Goal: Information Seeking & Learning: Learn about a topic

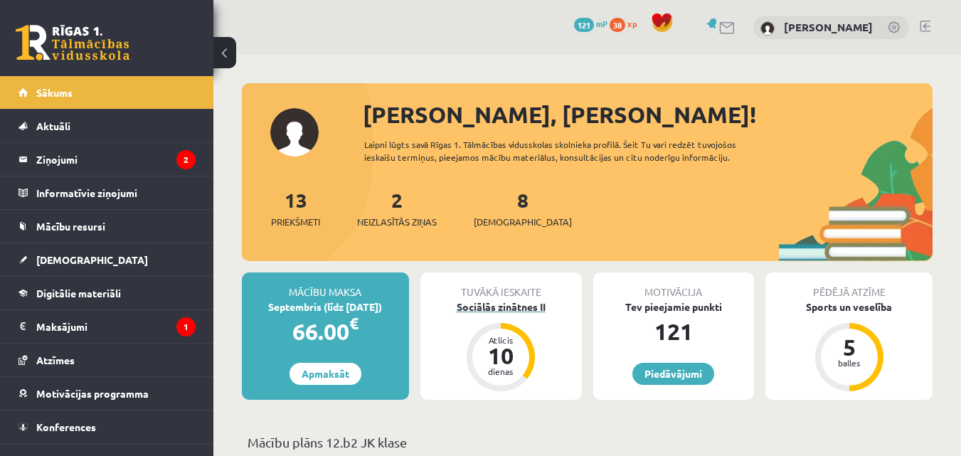
click at [516, 307] on div "Sociālās zinātnes II" at bounding box center [500, 306] width 161 height 15
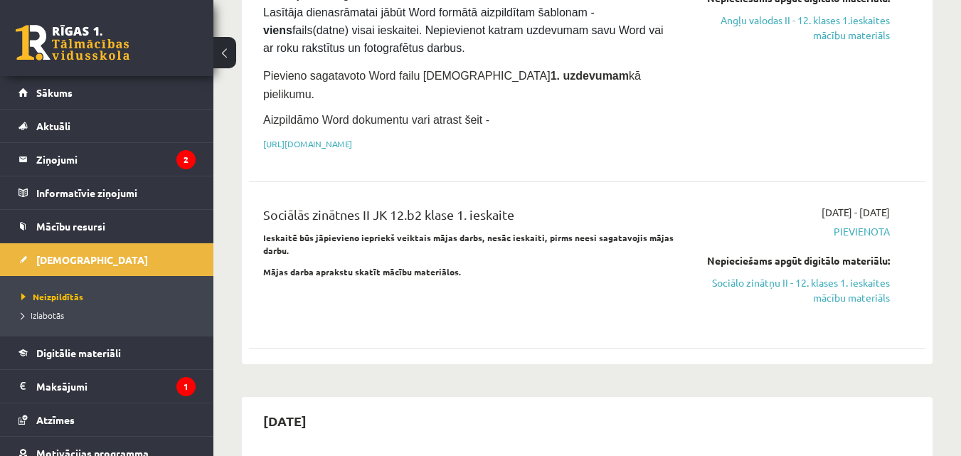
scroll to position [356, 0]
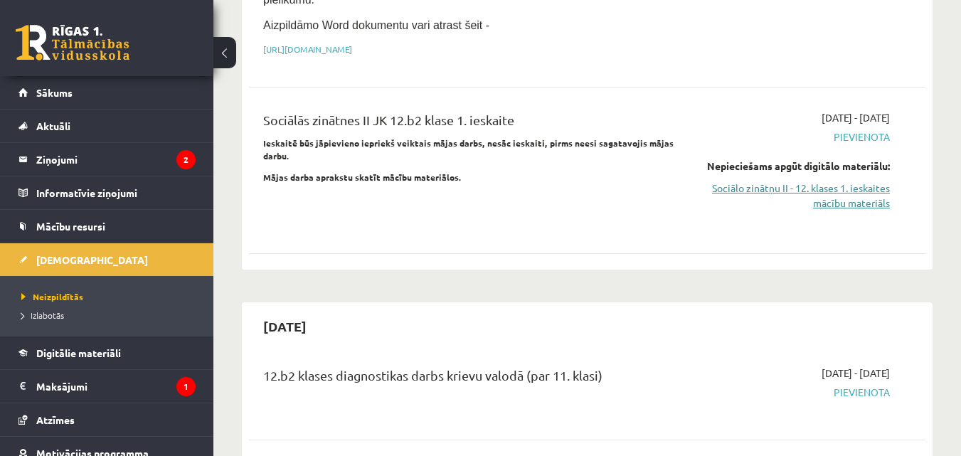
click at [832, 181] on link "Sociālo zinātņu II - 12. klases 1. ieskaites mācību materiāls" at bounding box center [792, 196] width 195 height 30
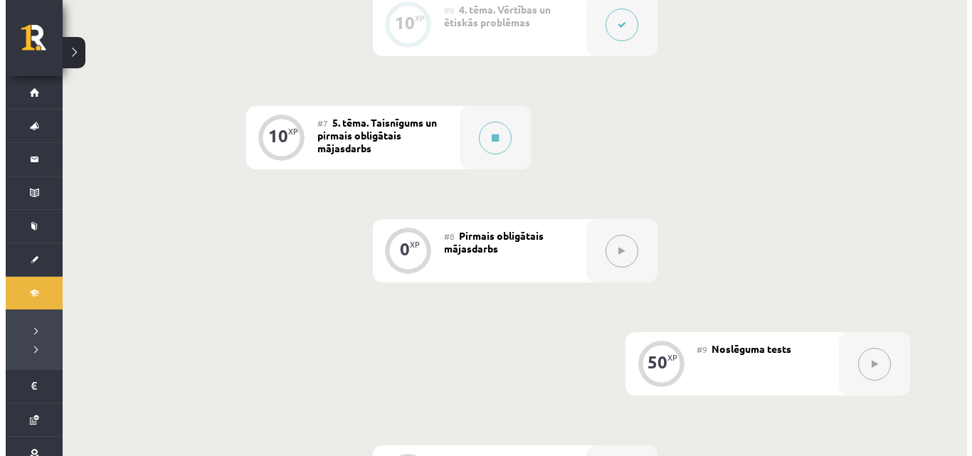
scroll to position [831, 0]
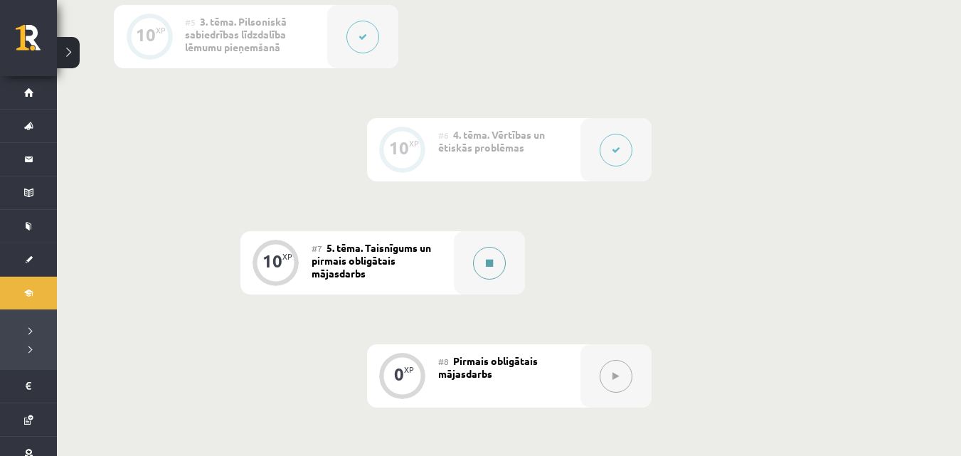
click at [491, 267] on button at bounding box center [489, 263] width 33 height 33
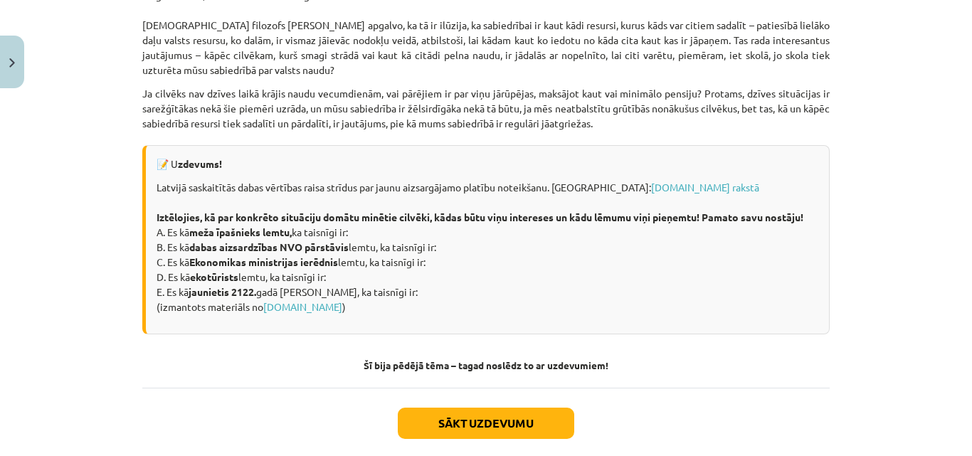
scroll to position [2026, 0]
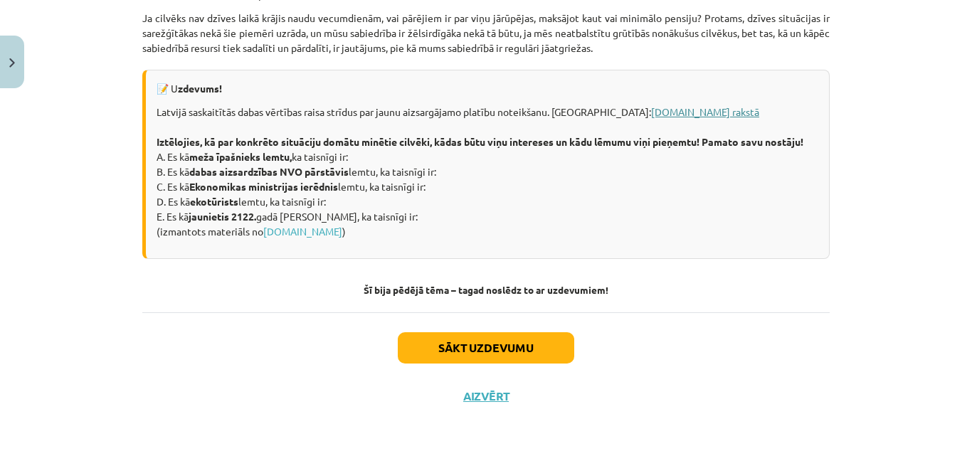
click at [651, 110] on link "[DOMAIN_NAME] rakstā" at bounding box center [705, 111] width 108 height 13
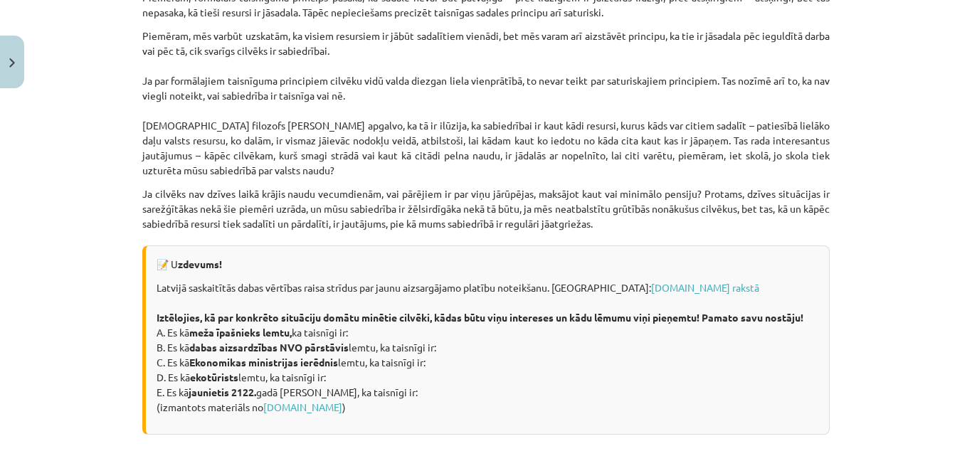
scroll to position [1848, 0]
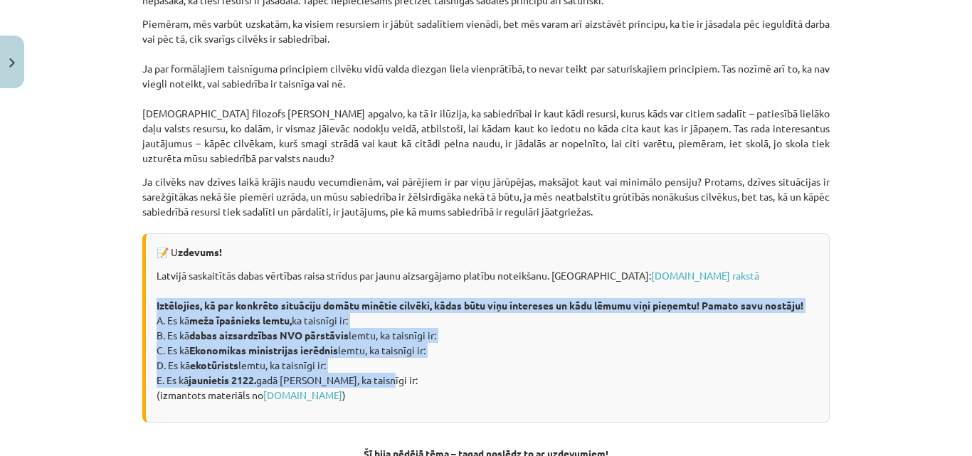
drag, startPoint x: 151, startPoint y: 316, endPoint x: 401, endPoint y: 388, distance: 260.7
click at [401, 388] on p "Latvijā saskaitītās dabas vērtības raisa strīdus par jaunu aizsargājamo platību…" at bounding box center [486, 335] width 661 height 134
copy p "Iztēlojies, kā par konkrēto situāciju domātu minētie cilvēki, kādas būtu viņu i…"
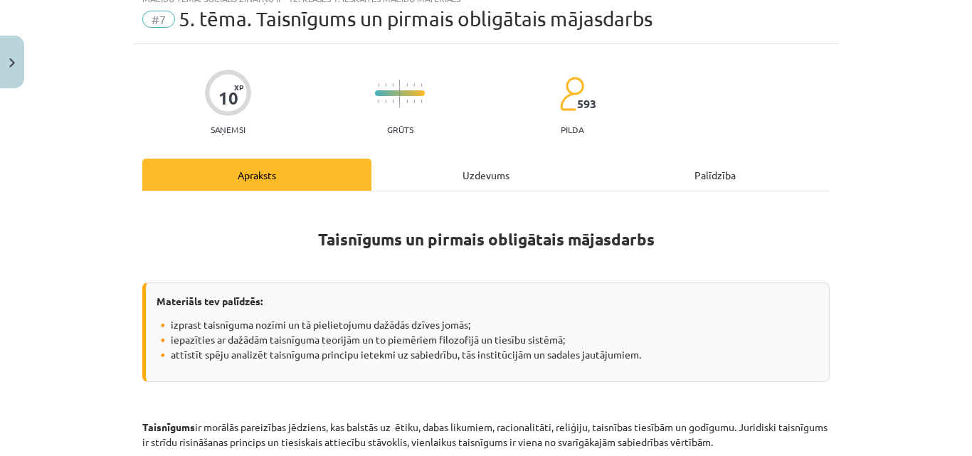
scroll to position [0, 0]
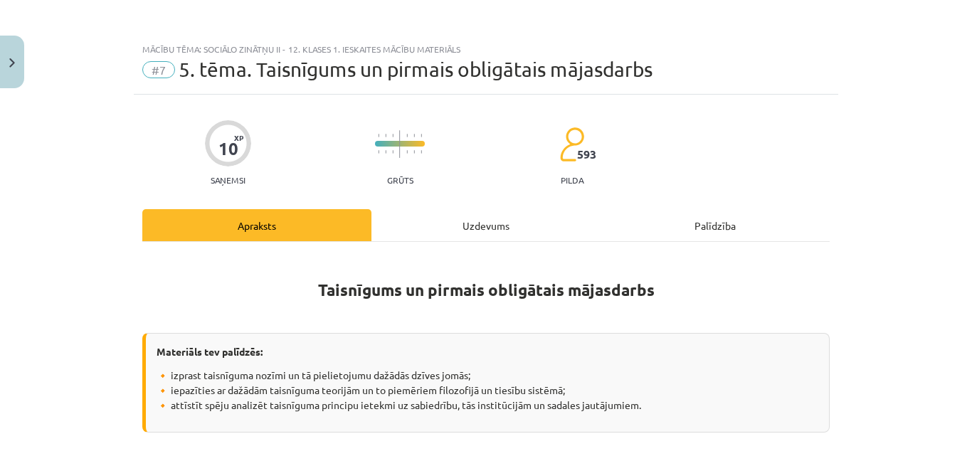
click at [476, 226] on div "Uzdevums" at bounding box center [485, 225] width 229 height 32
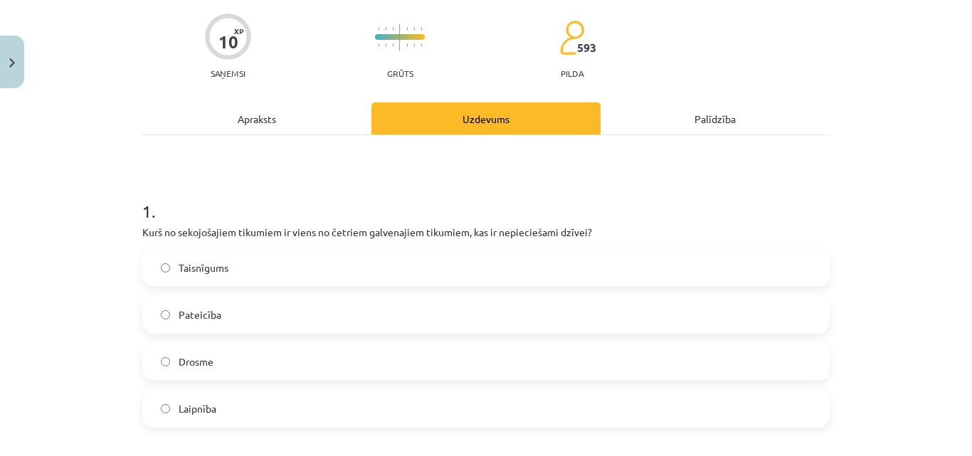
scroll to position [178, 0]
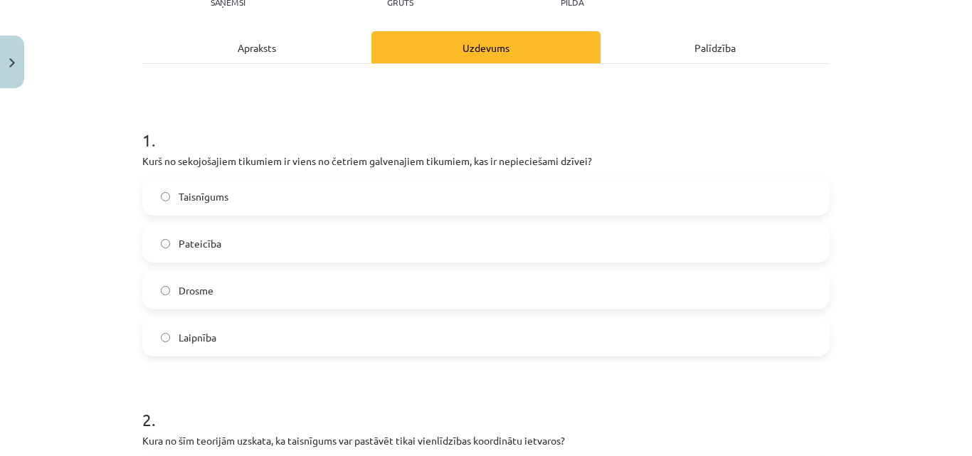
click at [186, 188] on label "Taisnīgums" at bounding box center [486, 197] width 684 height 36
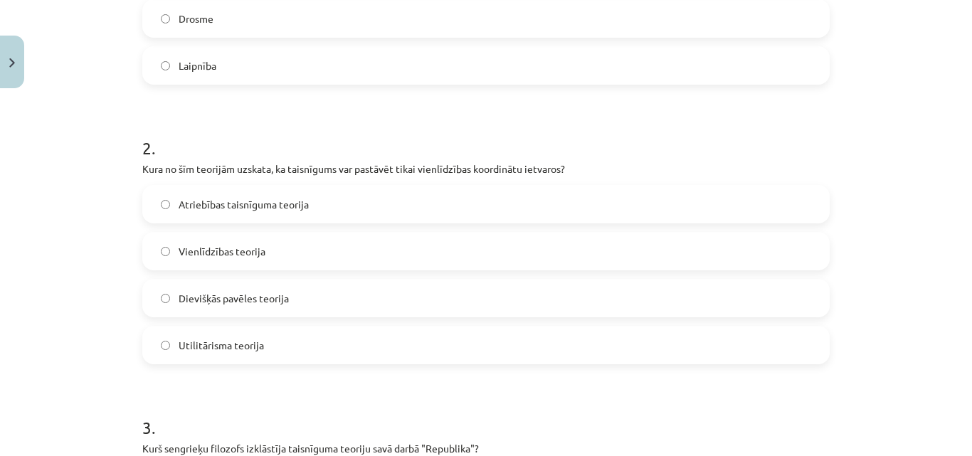
scroll to position [462, 0]
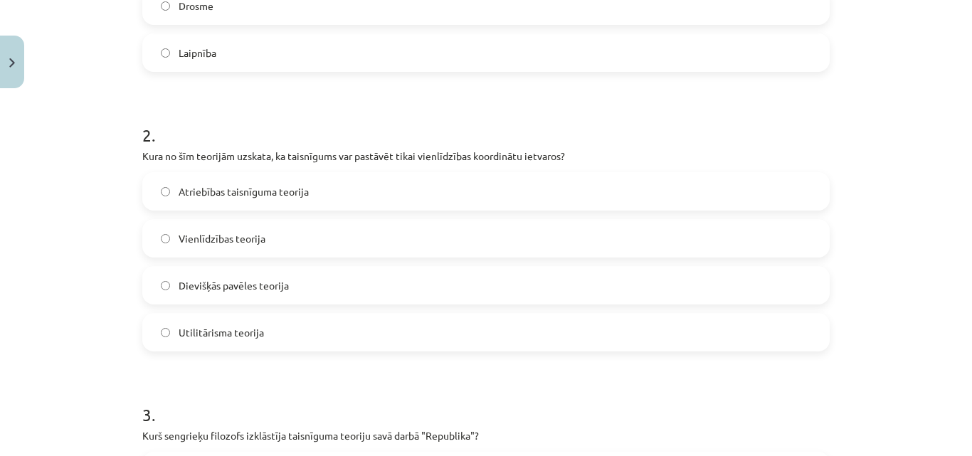
click at [171, 225] on label "Vienlīdzības teorija" at bounding box center [486, 238] width 684 height 36
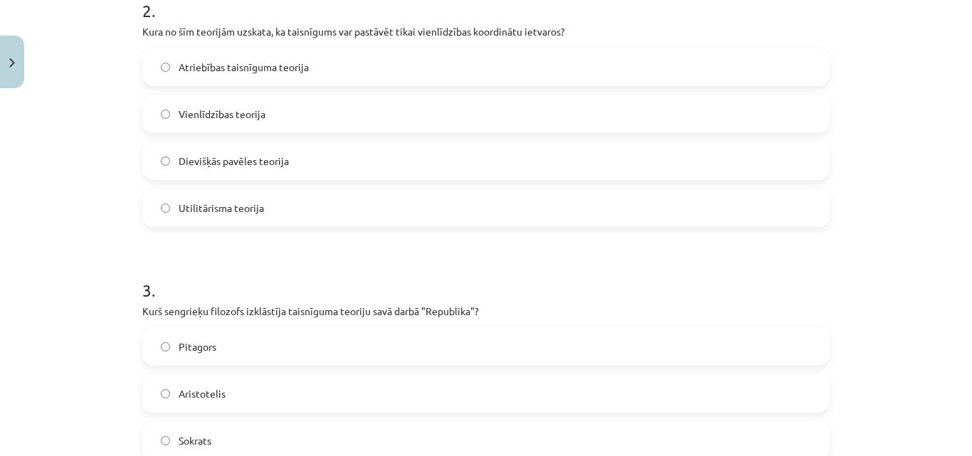
scroll to position [676, 0]
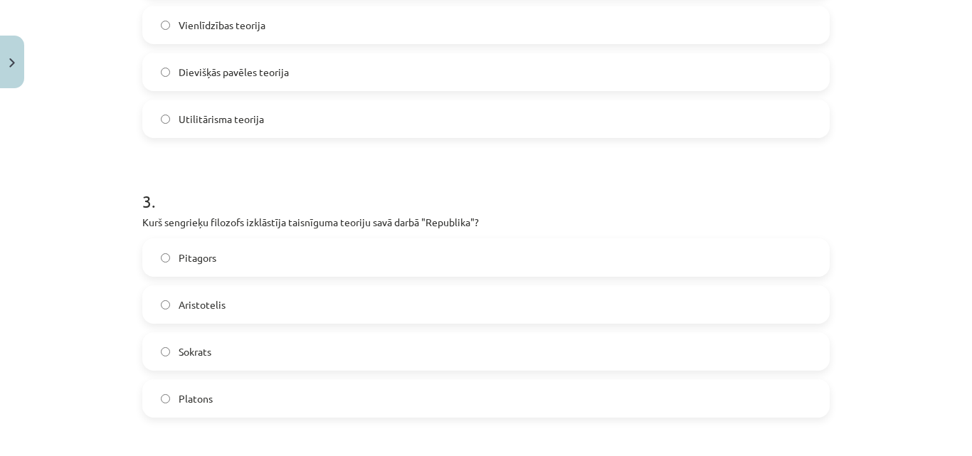
click at [229, 398] on label "Platons" at bounding box center [486, 399] width 684 height 36
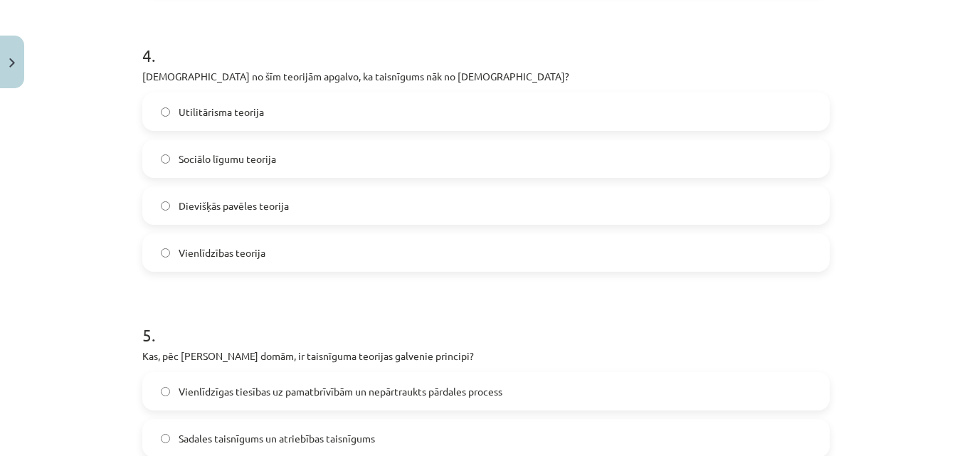
scroll to position [1102, 0]
click at [166, 193] on label "Dievišķās pavēles teorija" at bounding box center [486, 204] width 684 height 36
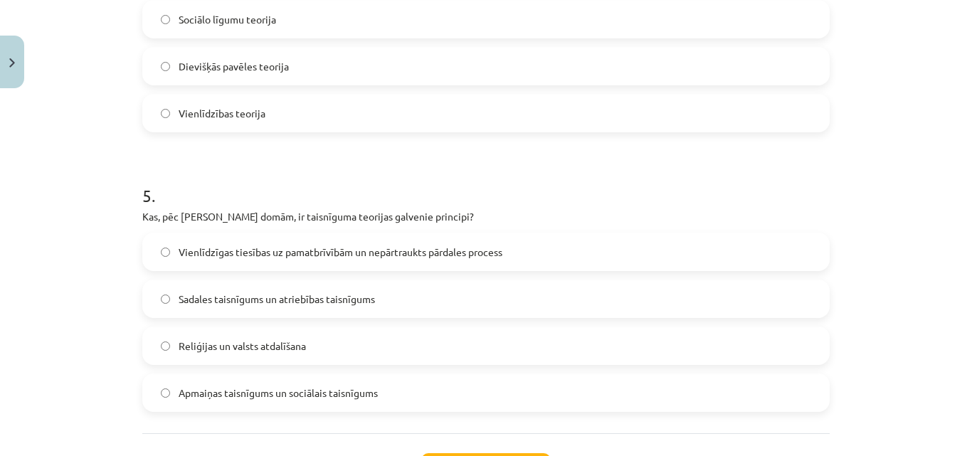
scroll to position [1245, 0]
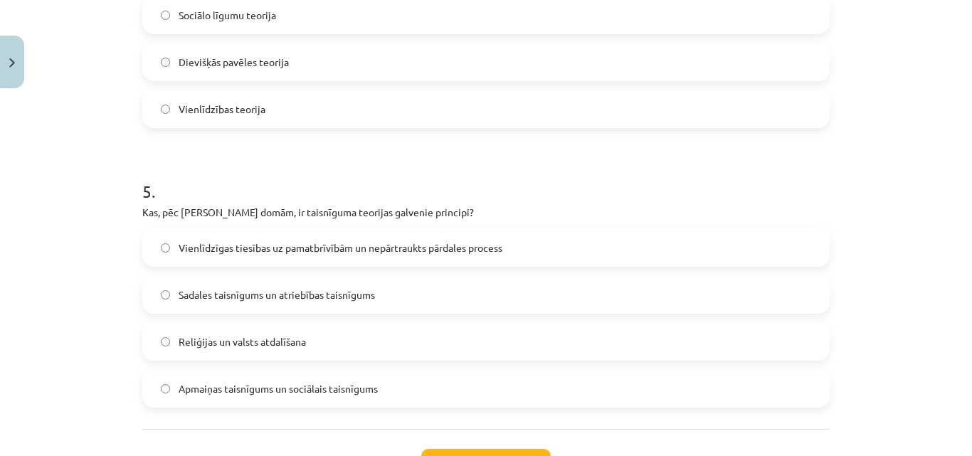
click at [286, 255] on span "Vienlīdzīgas tiesības uz pamatbrīvībām un nepārtraukts pārdales process" at bounding box center [341, 247] width 324 height 15
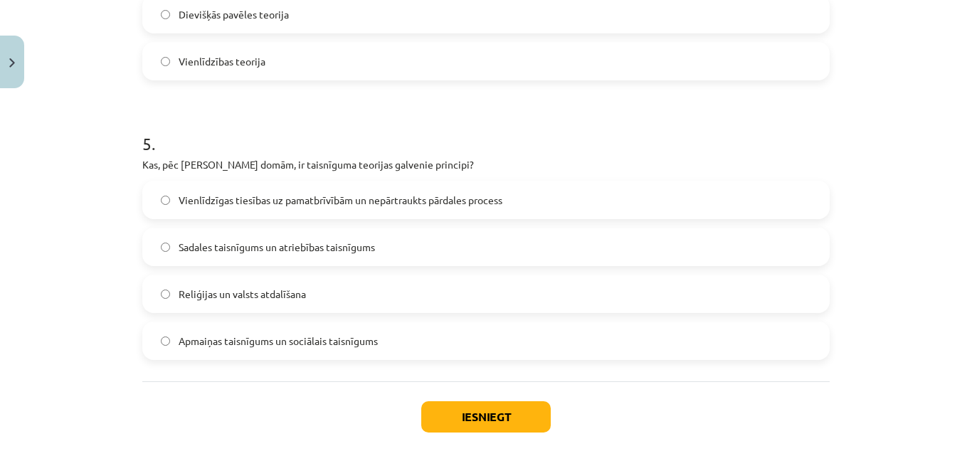
scroll to position [1316, 0]
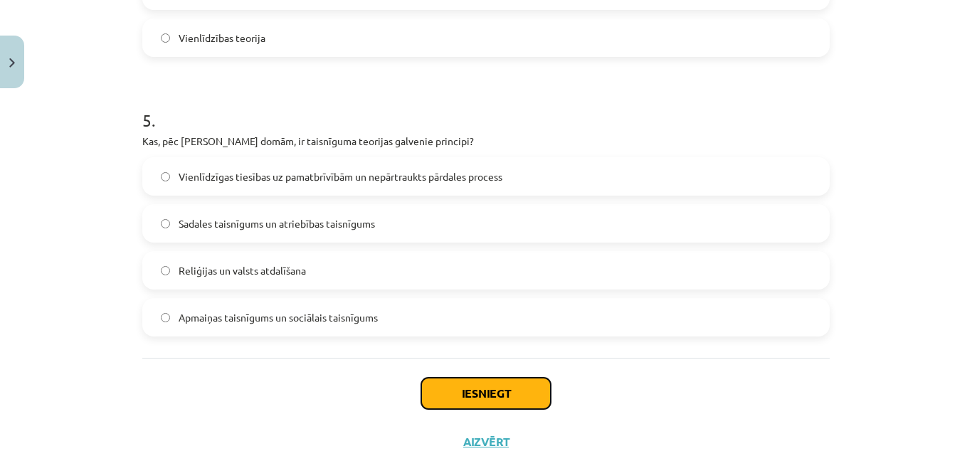
click at [501, 385] on button "Iesniegt" at bounding box center [485, 393] width 129 height 31
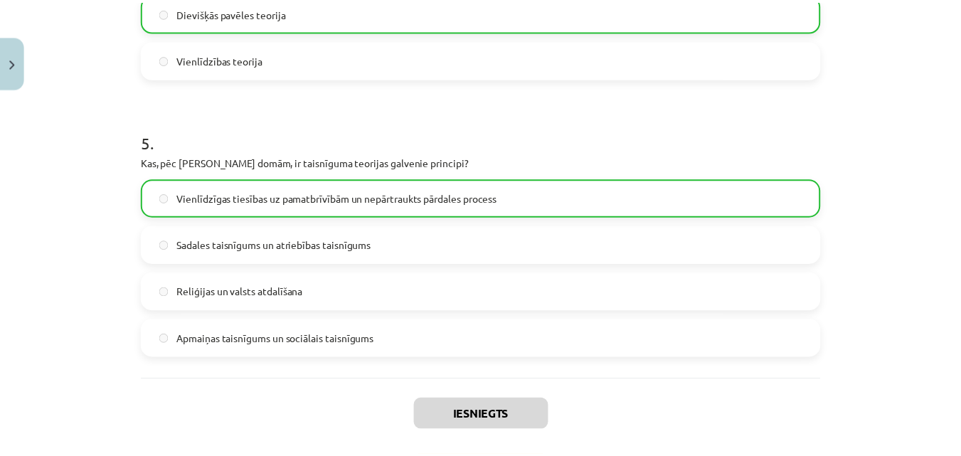
scroll to position [1407, 0]
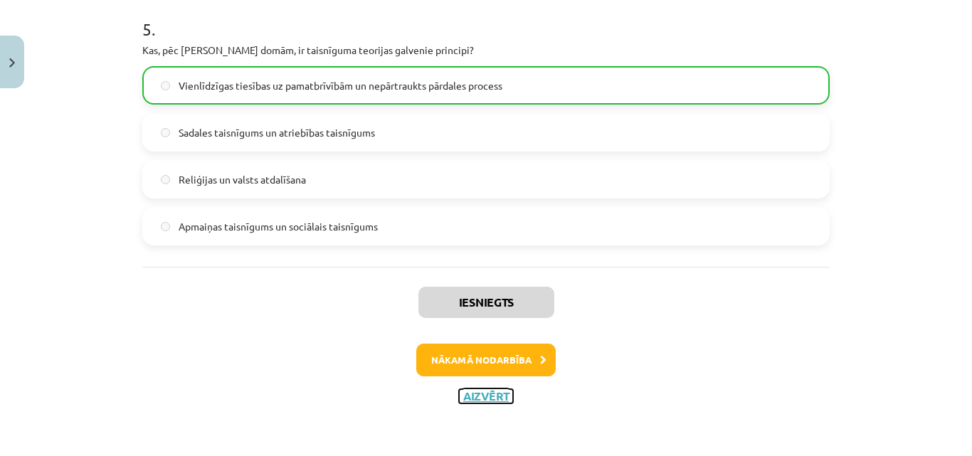
click at [490, 398] on button "Aizvērt" at bounding box center [486, 396] width 54 height 14
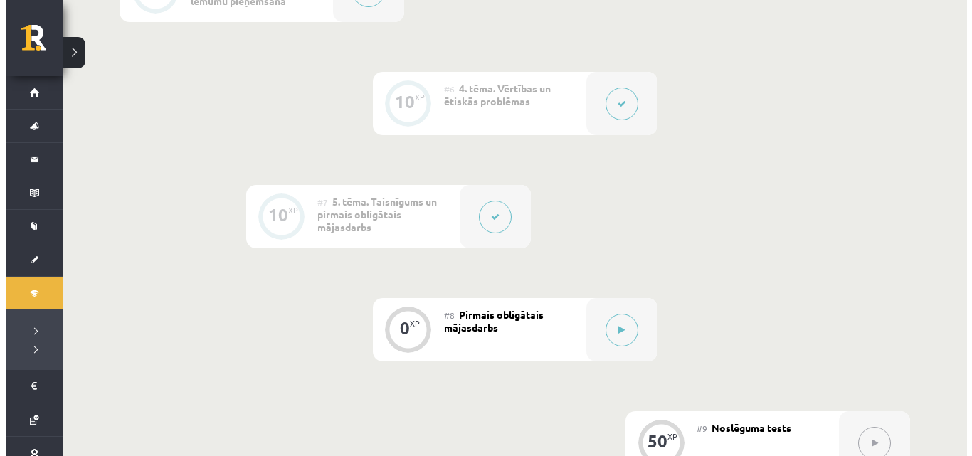
scroll to position [902, 0]
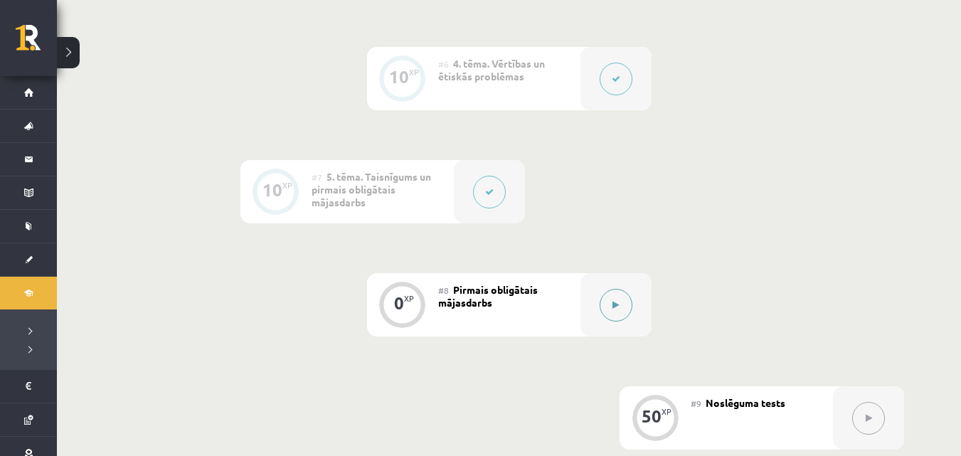
click at [607, 301] on button at bounding box center [616, 305] width 33 height 33
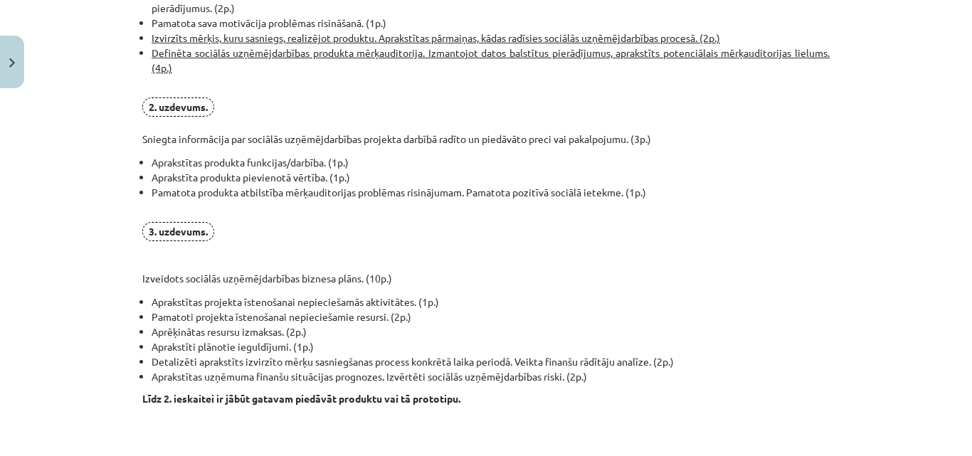
scroll to position [1167, 0]
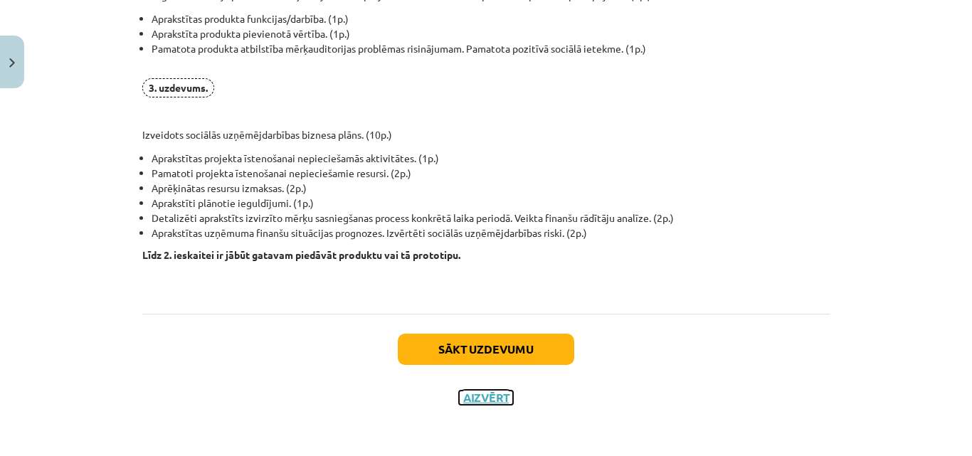
click at [466, 395] on button "Aizvērt" at bounding box center [486, 397] width 54 height 14
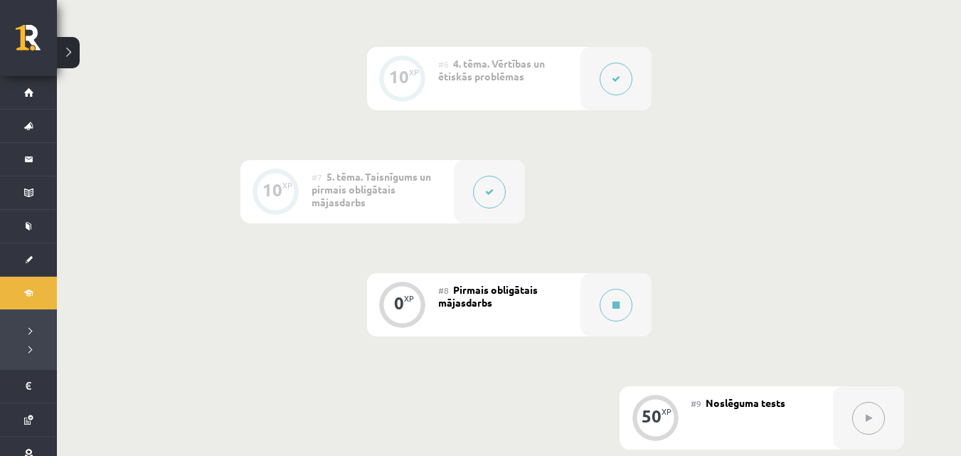
click at [468, 193] on div at bounding box center [489, 191] width 71 height 63
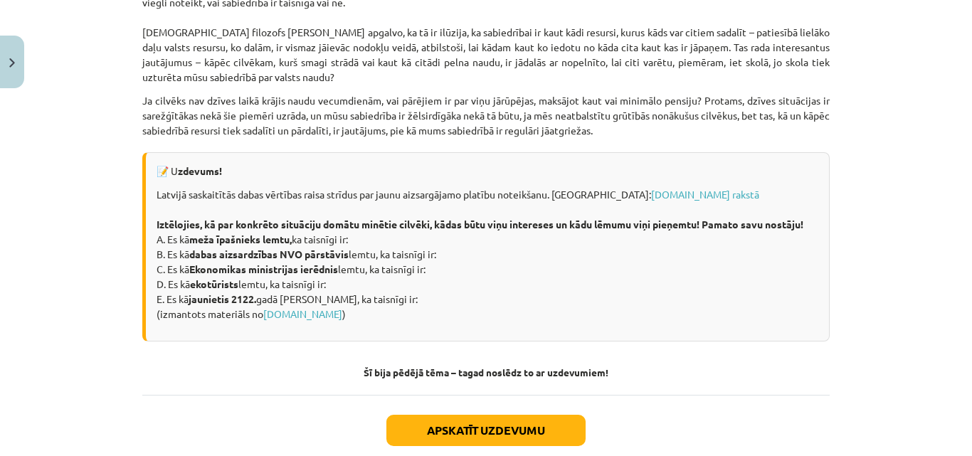
scroll to position [2071, 0]
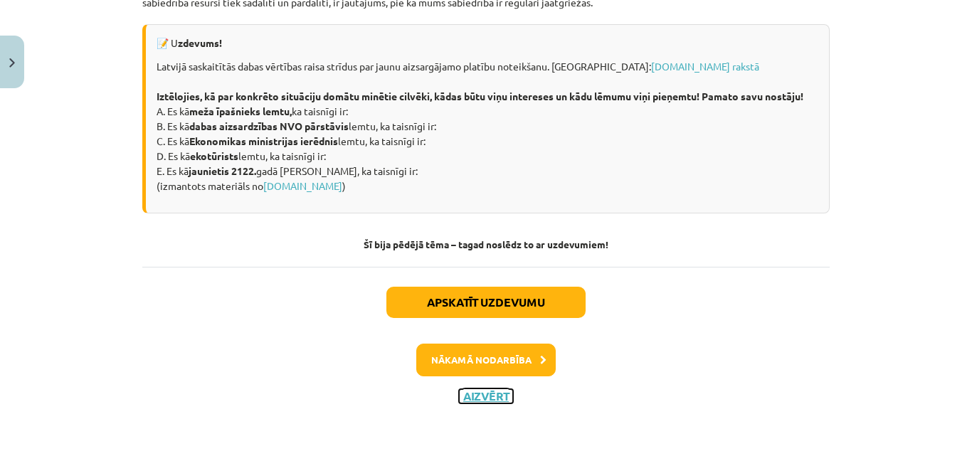
click at [469, 402] on button "Aizvērt" at bounding box center [486, 396] width 54 height 14
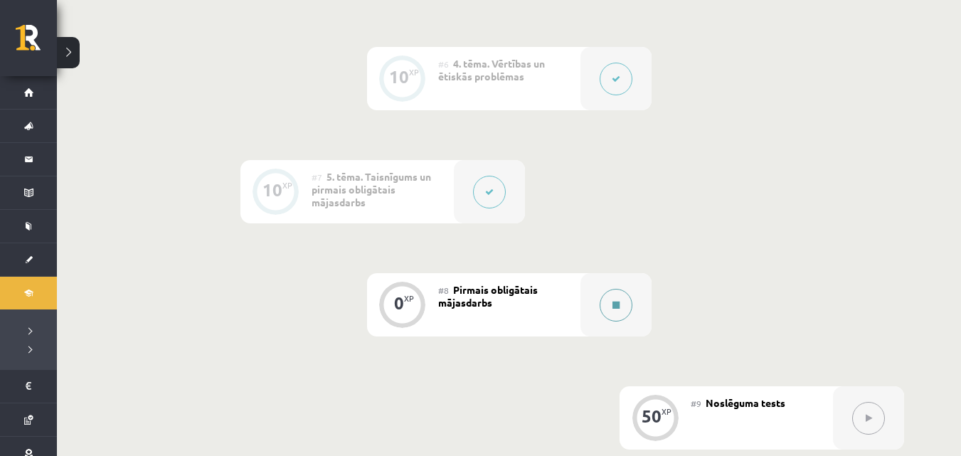
click at [600, 303] on button at bounding box center [616, 305] width 33 height 33
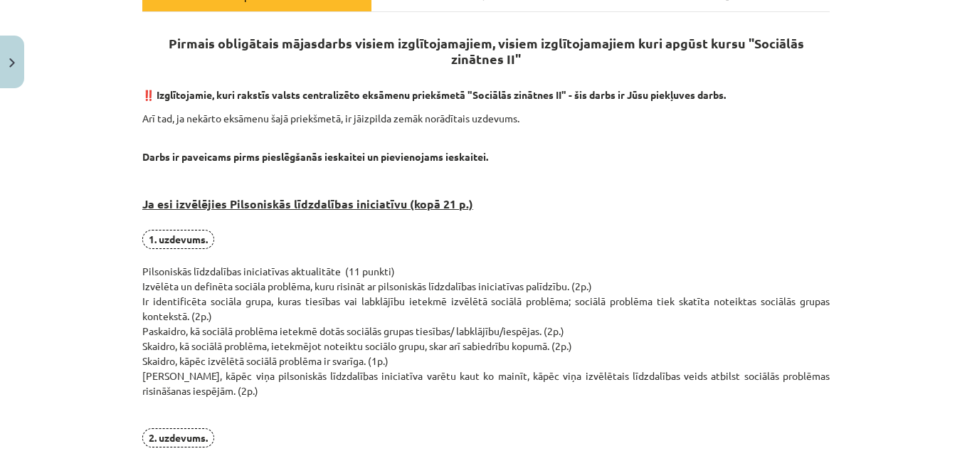
scroll to position [0, 0]
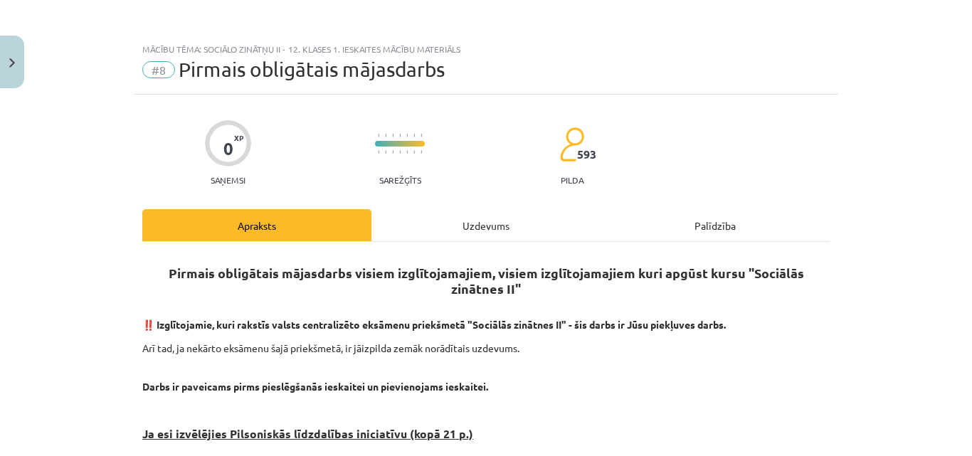
click at [450, 228] on div "Uzdevums" at bounding box center [485, 225] width 229 height 32
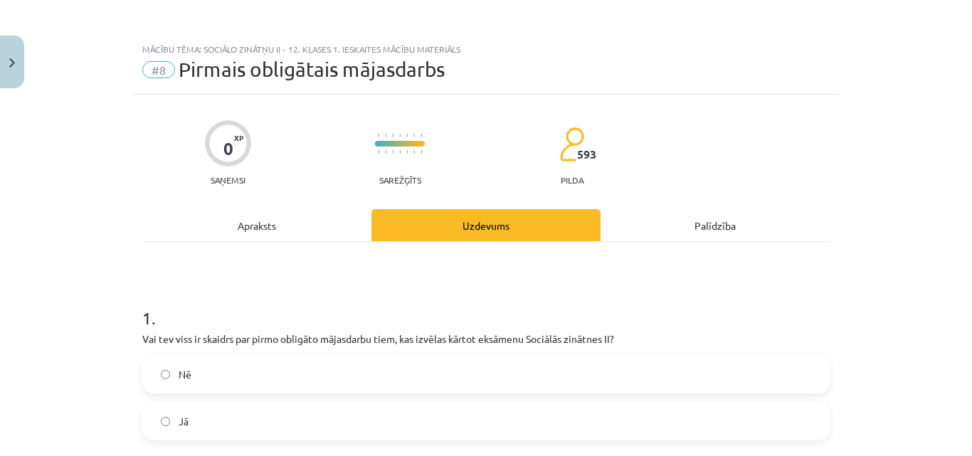
scroll to position [36, 0]
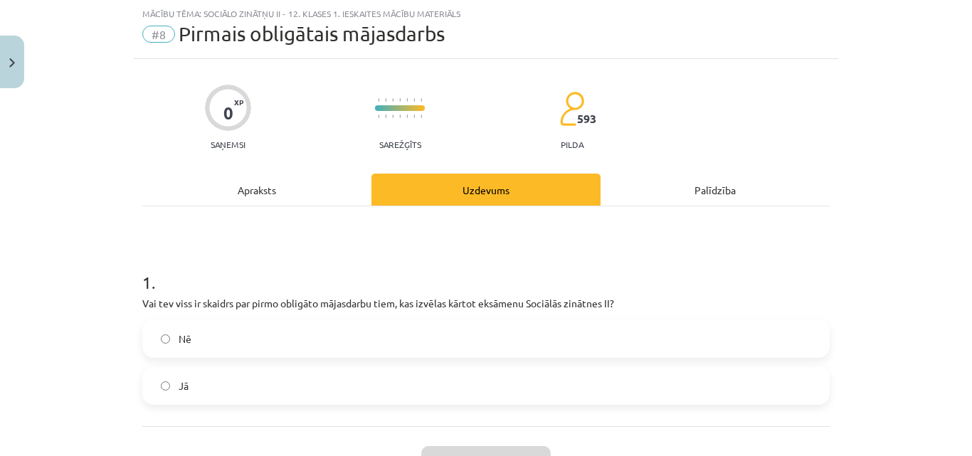
click at [254, 188] on div "Apraksts" at bounding box center [256, 190] width 229 height 32
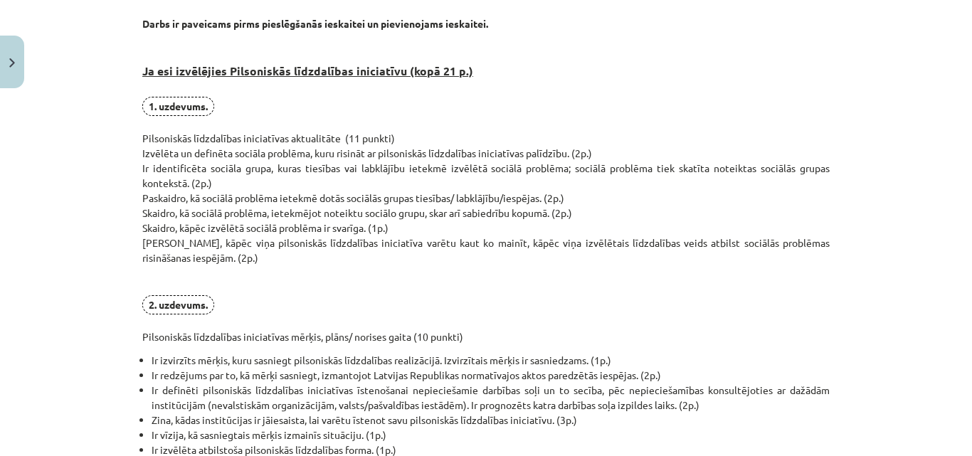
scroll to position [385, 0]
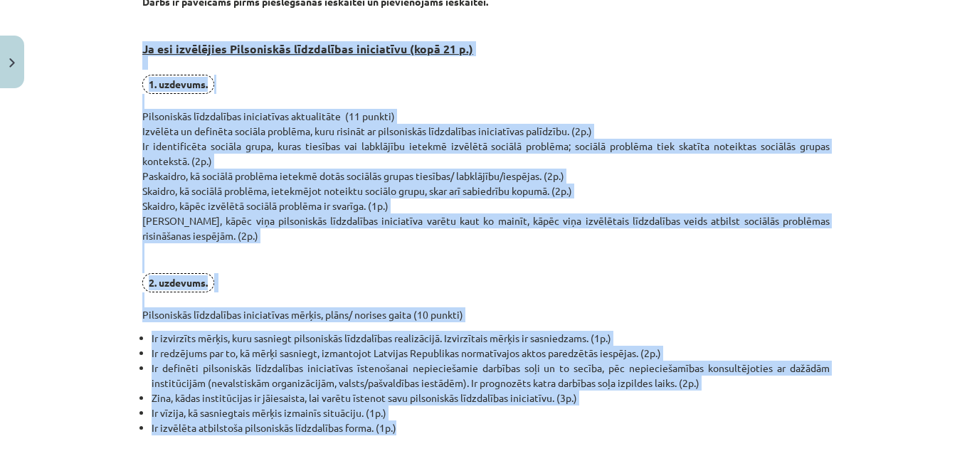
drag, startPoint x: 138, startPoint y: 44, endPoint x: 487, endPoint y: 422, distance: 514.9
copy div "Lo ips dolorsitam Consectetur adipiscinge seddoeiusm (temp 94 i.) 8. utlabore. …"
click at [377, 252] on p "1. uzdevums. Pilsoniskās līdzdalības iniciatīvas aktualitāte (11 punkti) Izvēlē…" at bounding box center [485, 199] width 687 height 248
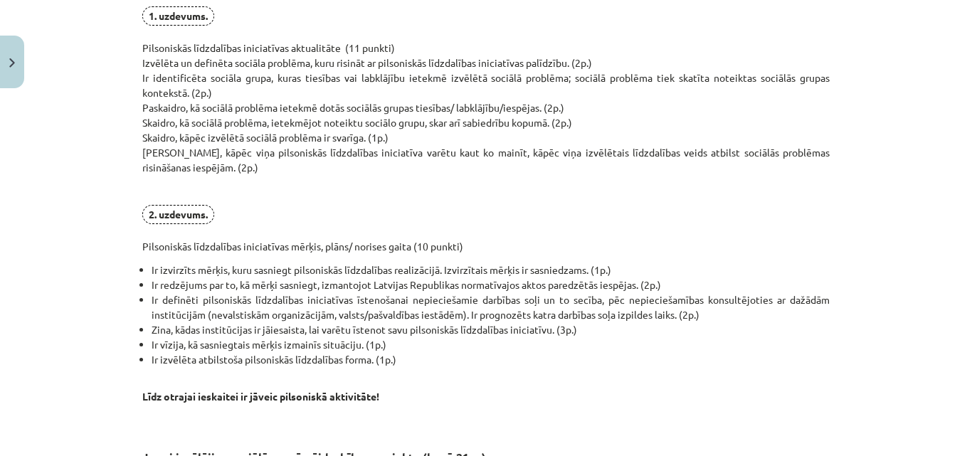
scroll to position [456, 0]
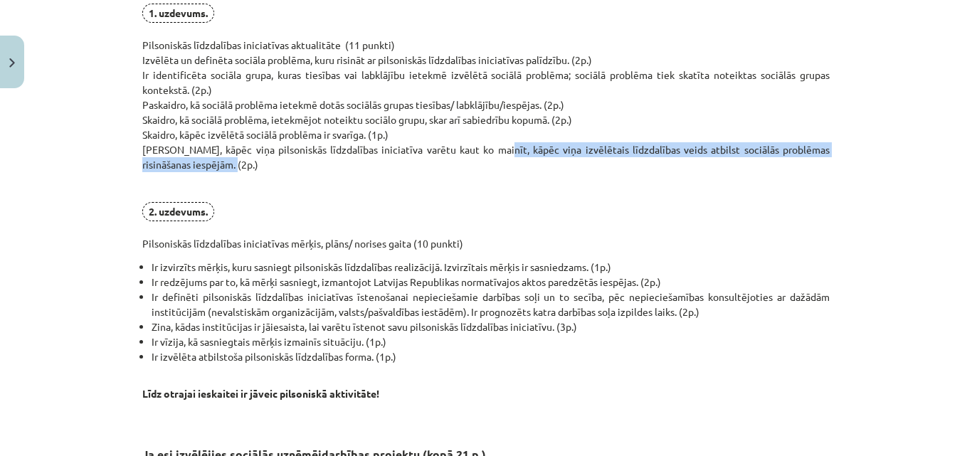
drag, startPoint x: 479, startPoint y: 149, endPoint x: 527, endPoint y: 161, distance: 49.9
click at [527, 161] on p "1. uzdevums. Pilsoniskās līdzdalības iniciatīvas aktualitāte (11 punkti) Izvēlē…" at bounding box center [485, 128] width 687 height 248
copy p "kāpēc viņa izvēlētais līdzdalības veids atbilst sociālās problēmas risināšanas …"
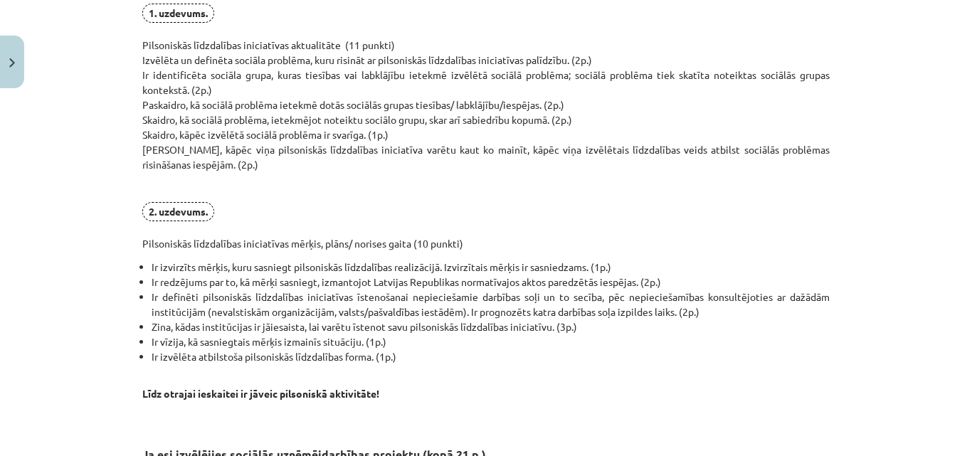
click at [681, 179] on p "1. uzdevums. Pilsoniskās līdzdalības iniciatīvas aktualitāte (11 punkti) Izvēlē…" at bounding box center [485, 128] width 687 height 248
drag, startPoint x: 688, startPoint y: 149, endPoint x: 181, endPoint y: 166, distance: 508.1
click at [181, 166] on p "1. uzdevums. Pilsoniskās līdzdalības iniciatīvas aktualitāte (11 punkti) Izvēlē…" at bounding box center [485, 128] width 687 height 248
copy p "ociālās problēmas risināšanas iespējām."
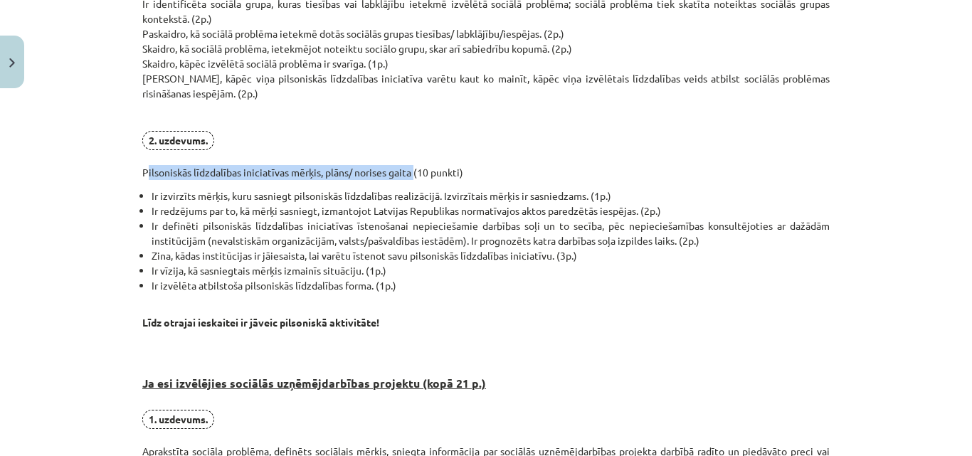
drag, startPoint x: 405, startPoint y: 173, endPoint x: 137, endPoint y: 166, distance: 267.5
click at [142, 166] on p "1. uzdevums. Pilsoniskās līdzdalības iniciatīvas aktualitāte (11 punkti) Izvēlē…" at bounding box center [485, 56] width 687 height 248
copy p "Pilsoniskās līdzdalības iniciatīvas mērķis, plāns/ norises gaita"
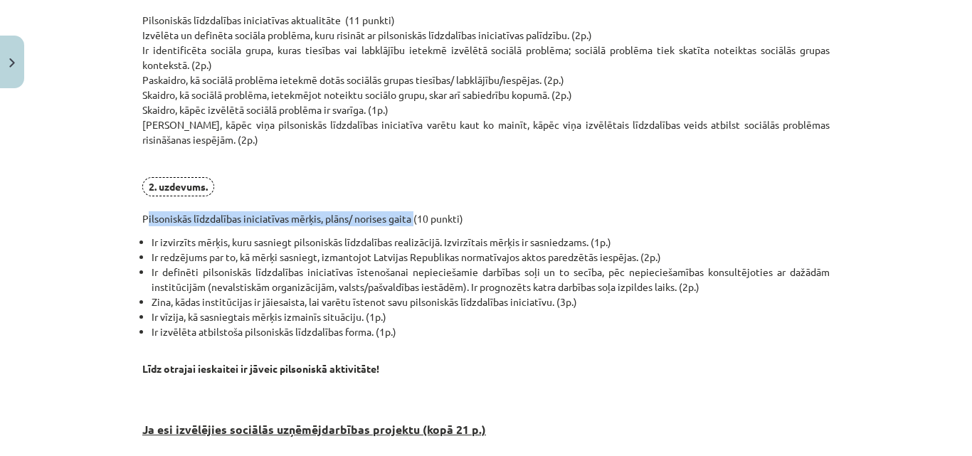
scroll to position [314, 0]
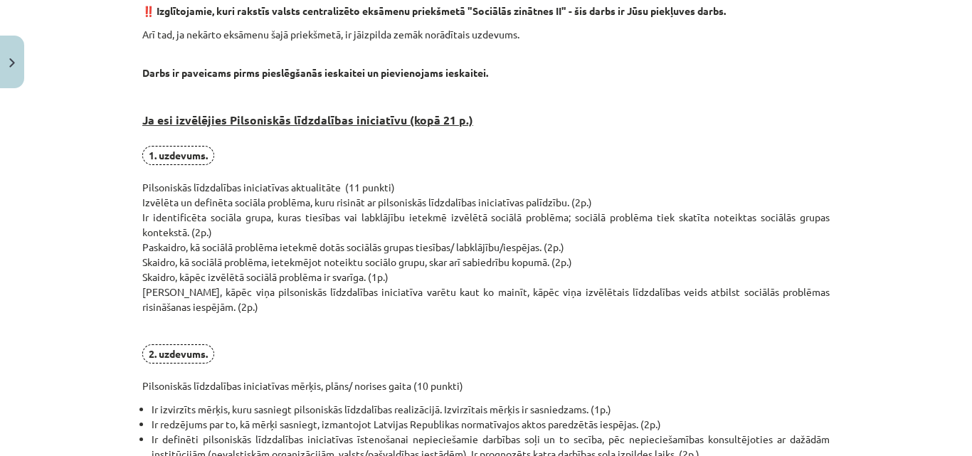
click at [484, 166] on p "1. uzdevums. Pilsoniskās līdzdalības iniciatīvas aktualitāte (11 punkti) Izvēlē…" at bounding box center [485, 270] width 687 height 248
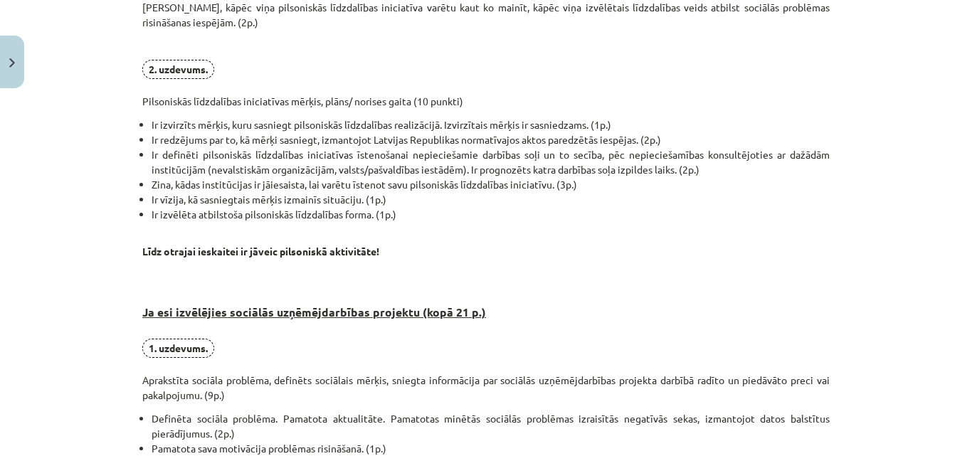
scroll to position [669, 0]
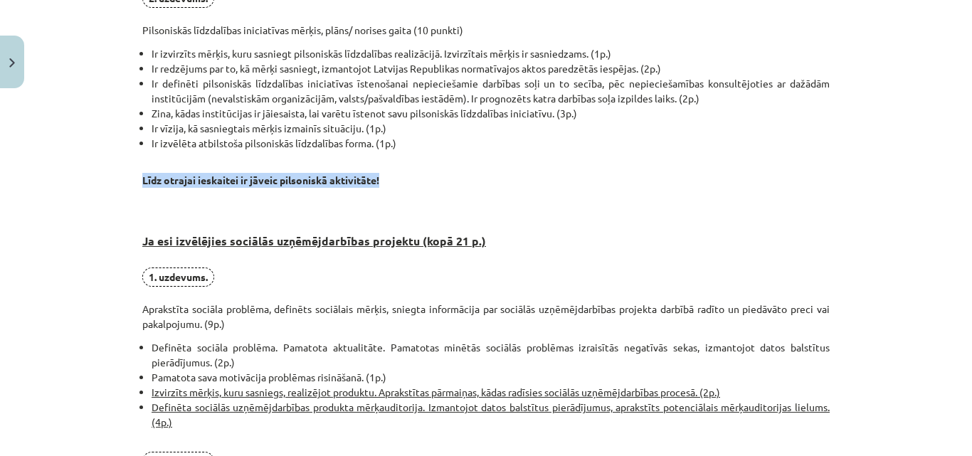
drag, startPoint x: 137, startPoint y: 176, endPoint x: 393, endPoint y: 179, distance: 256.1
click at [393, 179] on p "Līdz otrajai ieskaitei ir jāveic pilsoniskā aktivitāte!" at bounding box center [485, 173] width 687 height 30
click at [421, 172] on p "Līdz otrajai ieskaitei ir jāveic pilsoniskā aktivitāte!" at bounding box center [485, 173] width 687 height 30
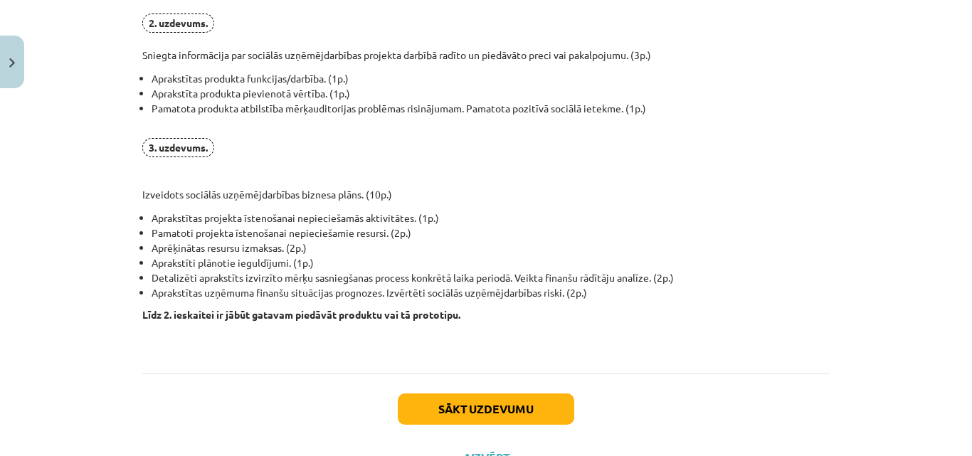
scroll to position [1167, 0]
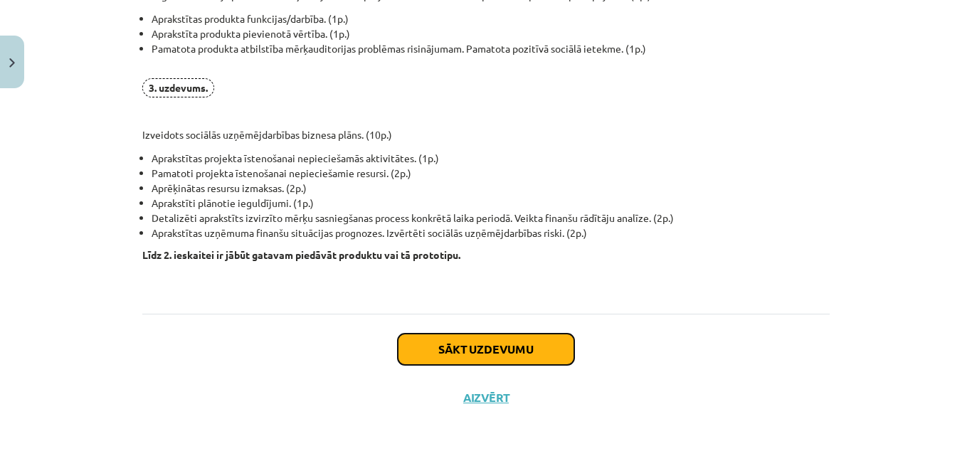
click at [468, 347] on button "Sākt uzdevumu" at bounding box center [486, 349] width 176 height 31
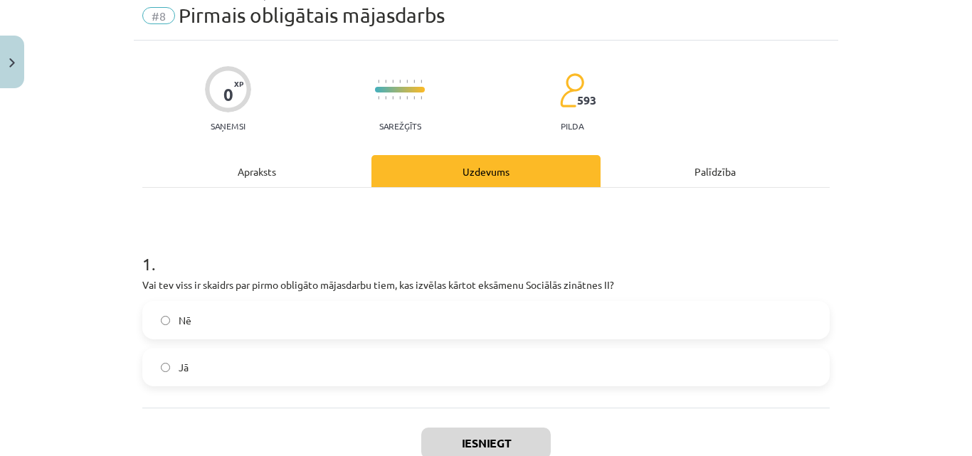
scroll to position [36, 0]
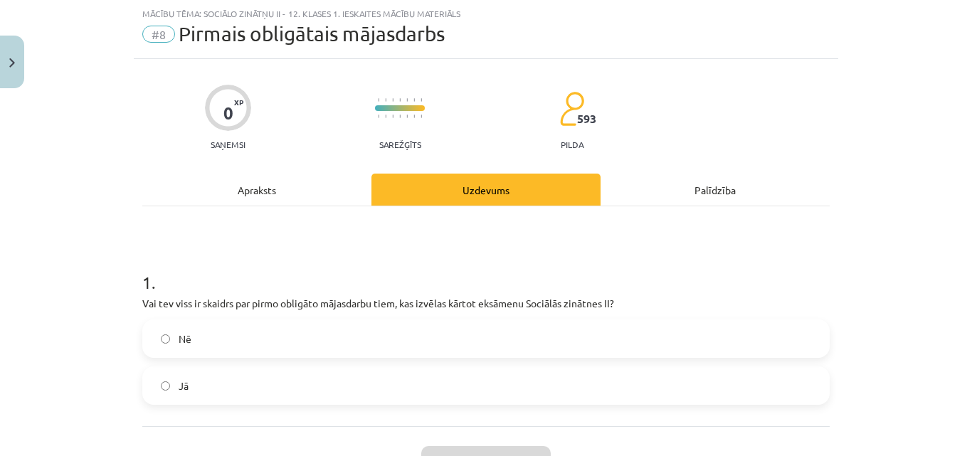
click at [258, 381] on label "Jā" at bounding box center [486, 386] width 684 height 36
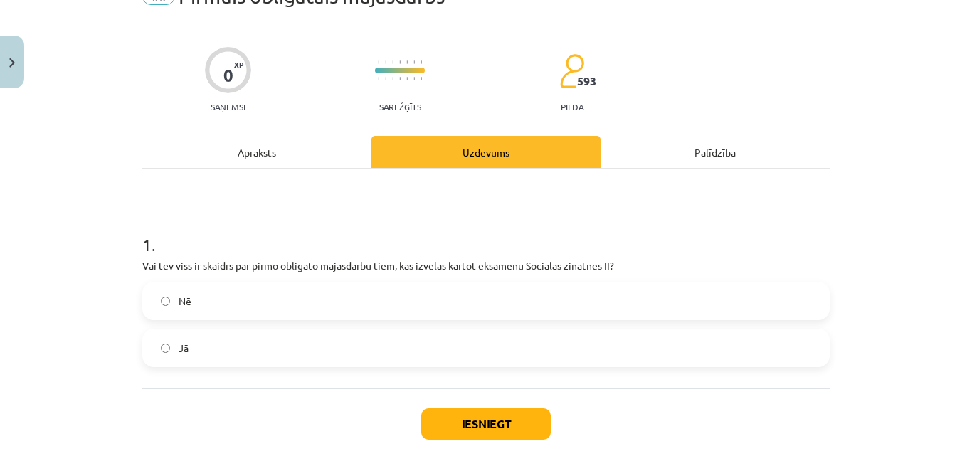
scroll to position [107, 0]
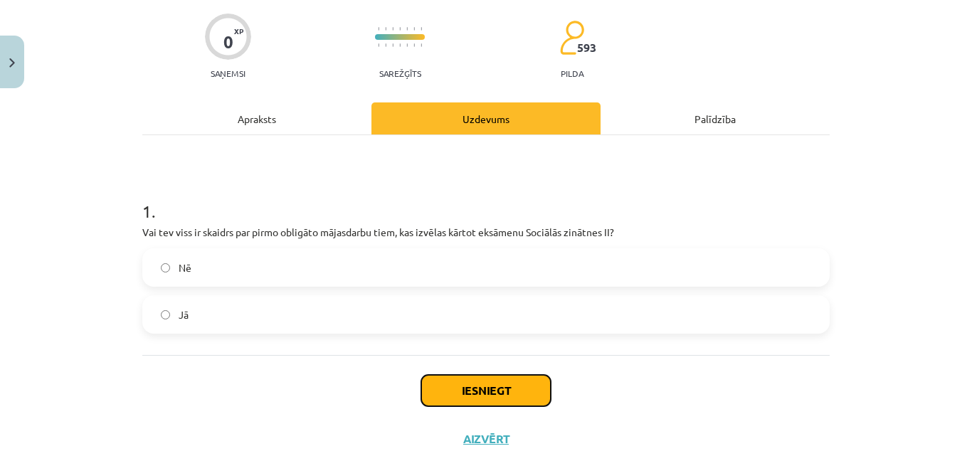
click at [466, 378] on button "Iesniegt" at bounding box center [485, 390] width 129 height 31
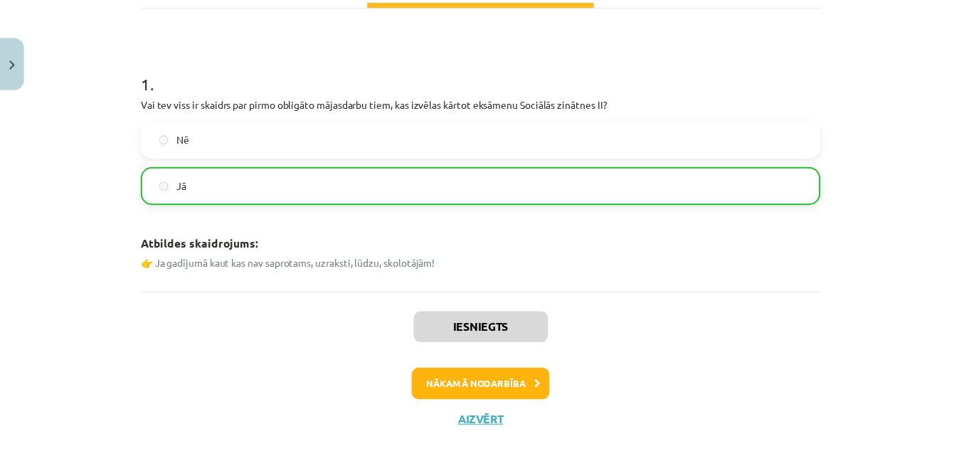
scroll to position [260, 0]
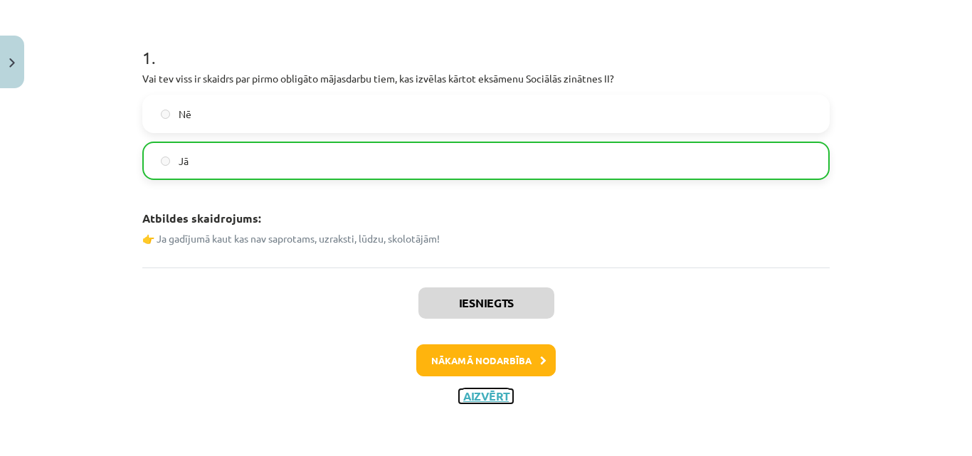
click at [501, 389] on button "Aizvērt" at bounding box center [486, 396] width 54 height 14
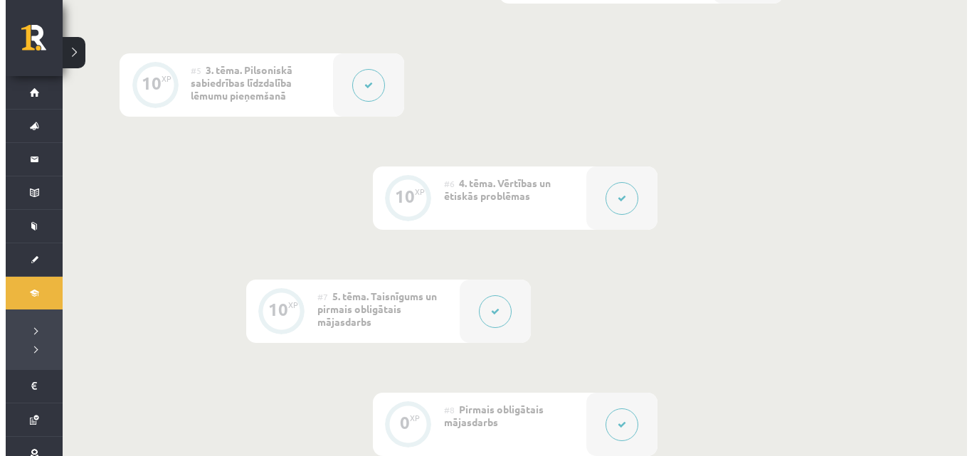
scroll to position [996, 0]
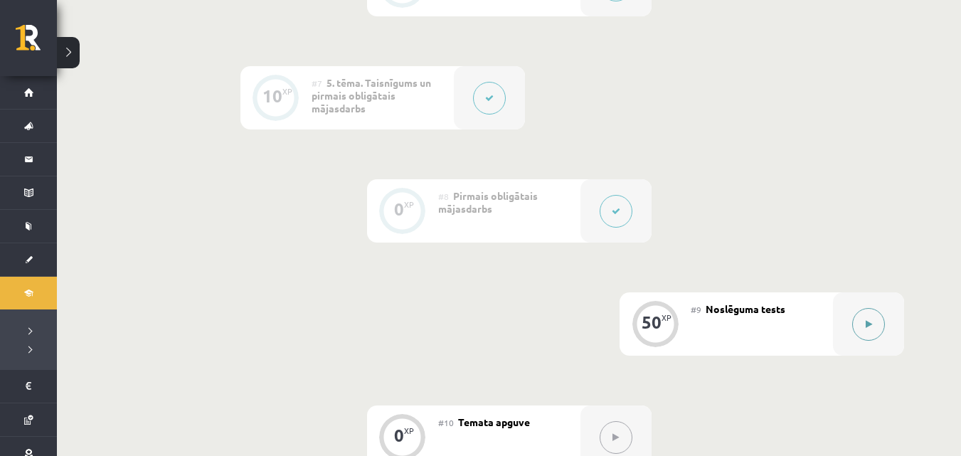
click at [873, 321] on button at bounding box center [868, 324] width 33 height 33
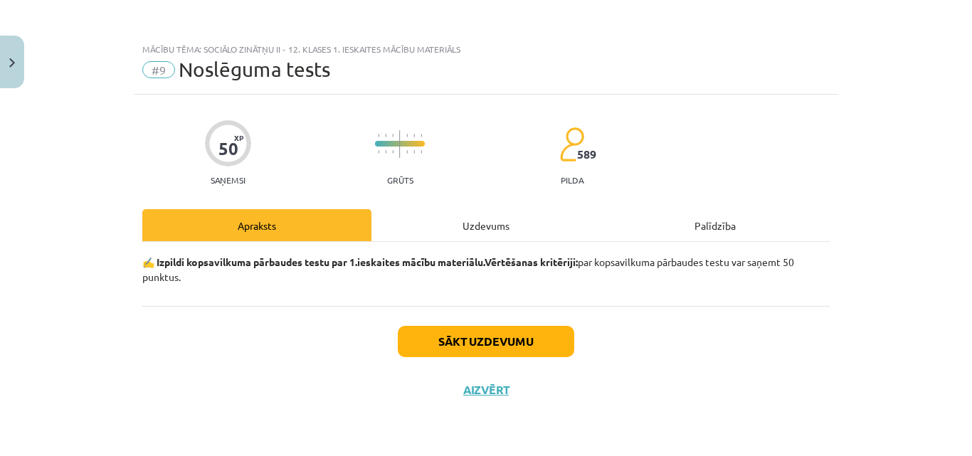
click at [468, 220] on div "Uzdevums" at bounding box center [485, 225] width 229 height 32
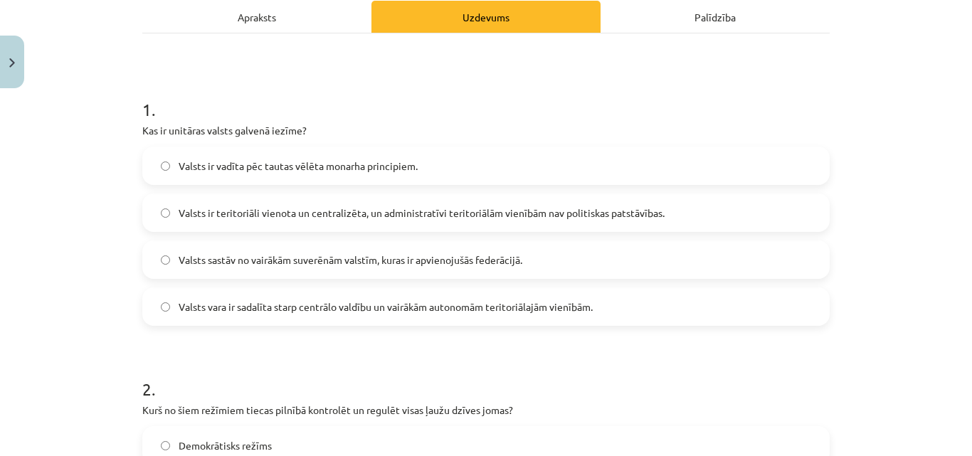
scroll to position [198, 0]
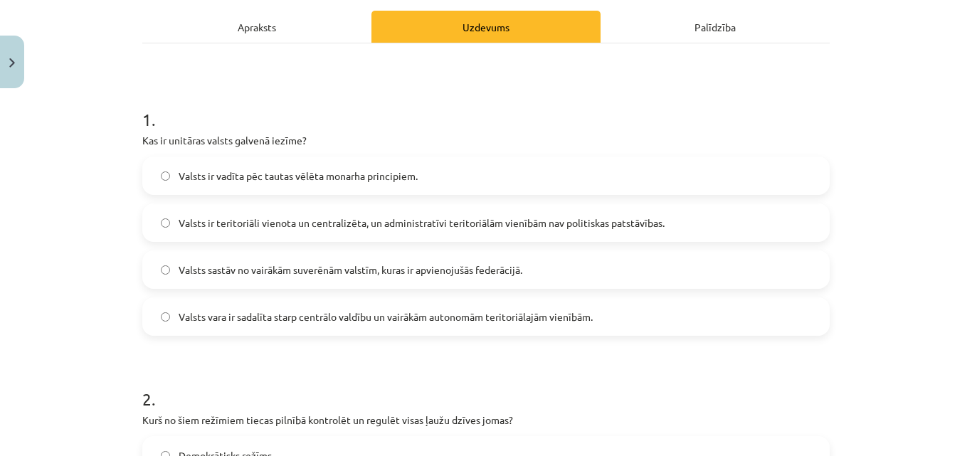
click at [171, 221] on label "Valsts ir teritoriāli vienota un centralizēta, un administratīvi teritoriālām v…" at bounding box center [486, 223] width 684 height 36
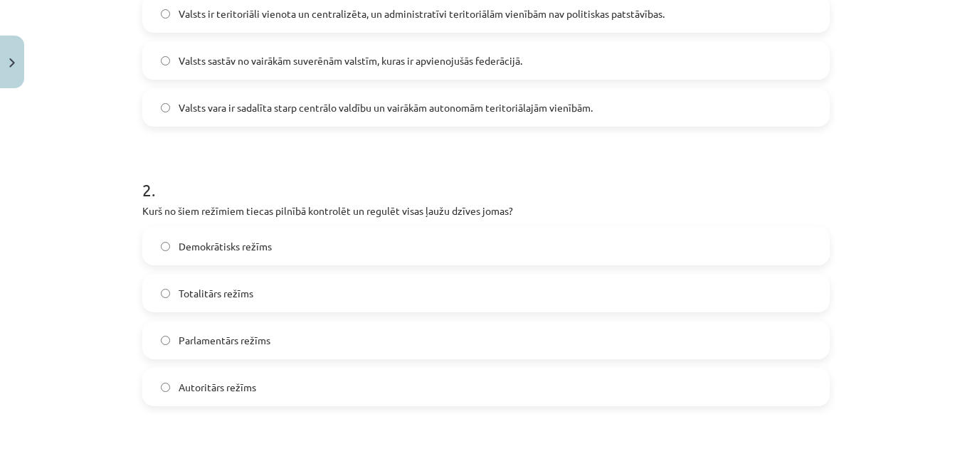
scroll to position [412, 0]
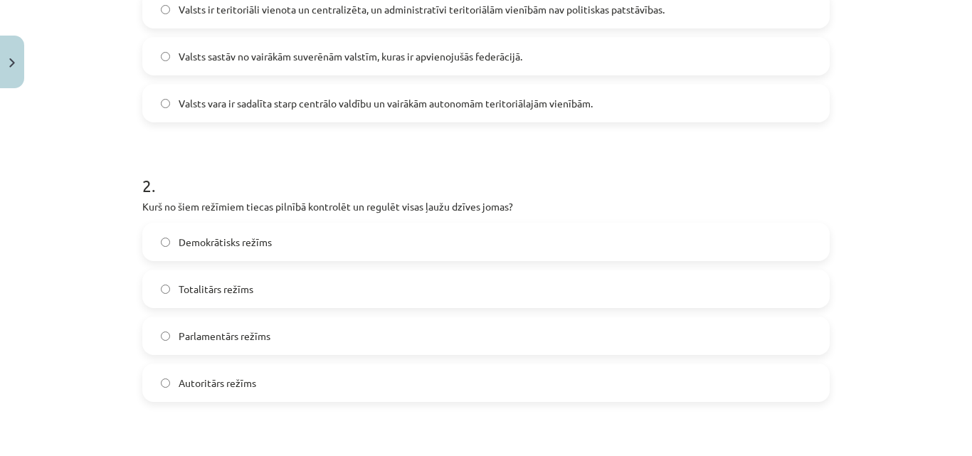
click at [201, 381] on span "Autoritārs režīms" at bounding box center [218, 383] width 78 height 15
click at [200, 287] on span "Totalitārs režīms" at bounding box center [216, 289] width 75 height 15
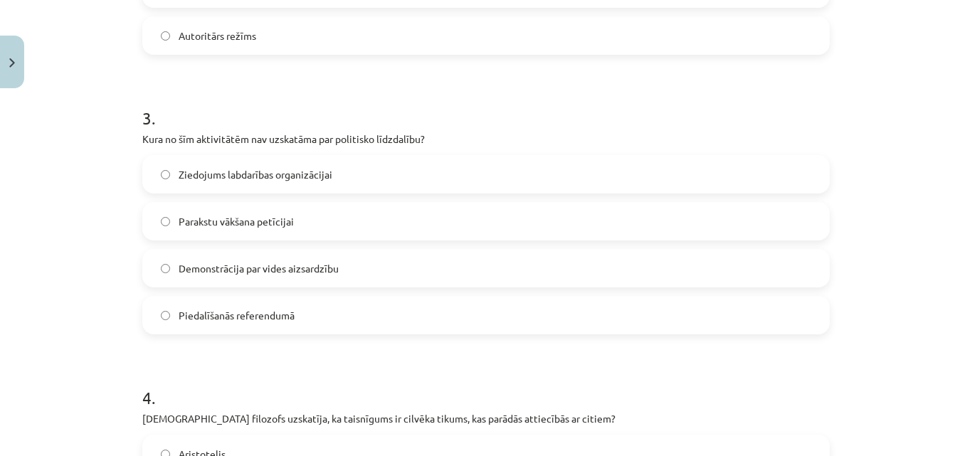
scroll to position [767, 0]
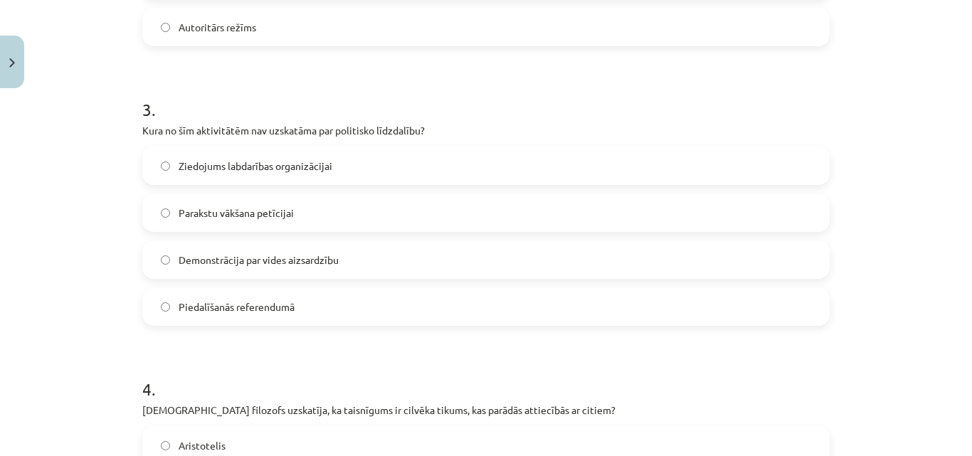
click at [206, 168] on span "Ziedojums labdarības organizācijai" at bounding box center [256, 166] width 154 height 15
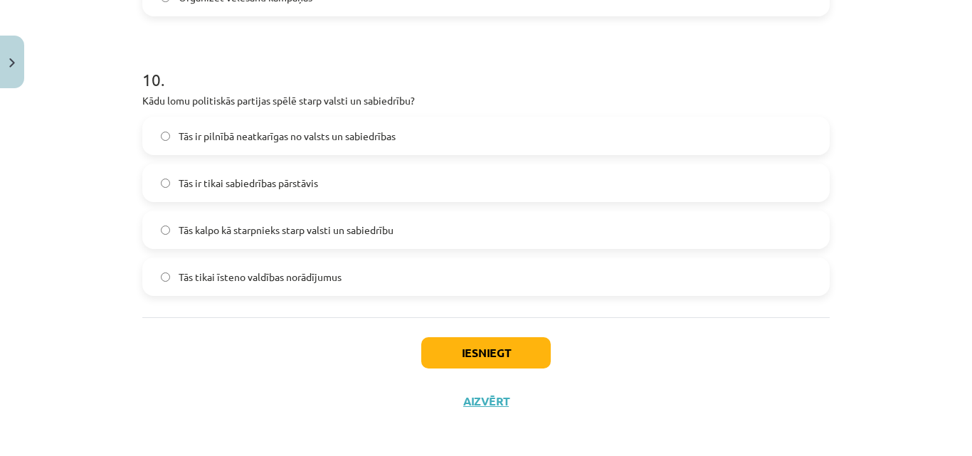
scroll to position [2759, 0]
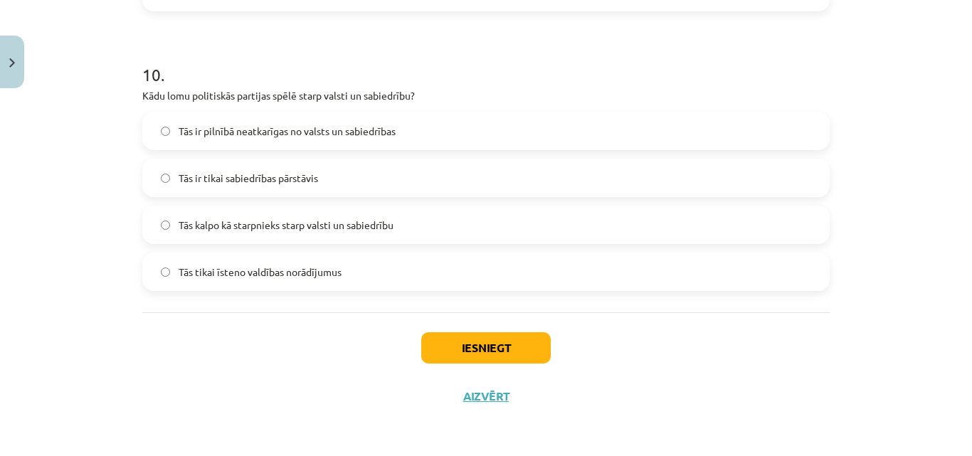
click at [205, 227] on span "Tās kalpo kā starpnieks starp valsti un sabiedrību" at bounding box center [286, 225] width 215 height 15
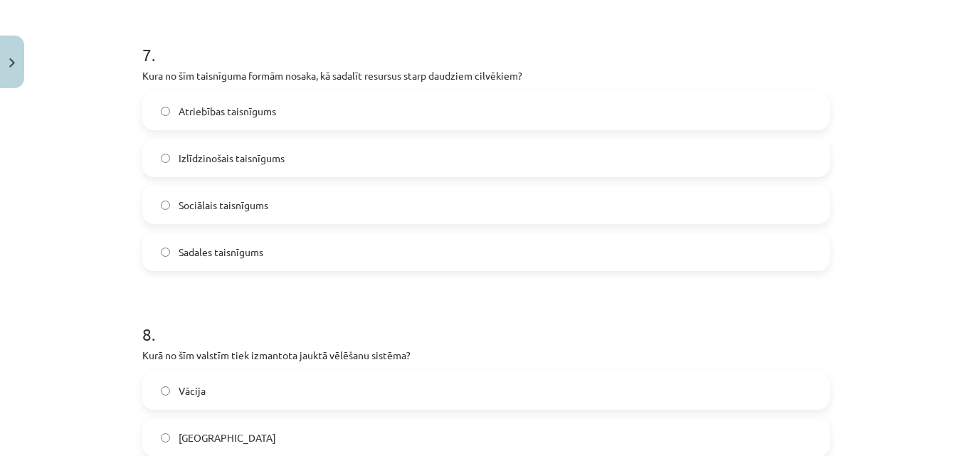
scroll to position [1905, 0]
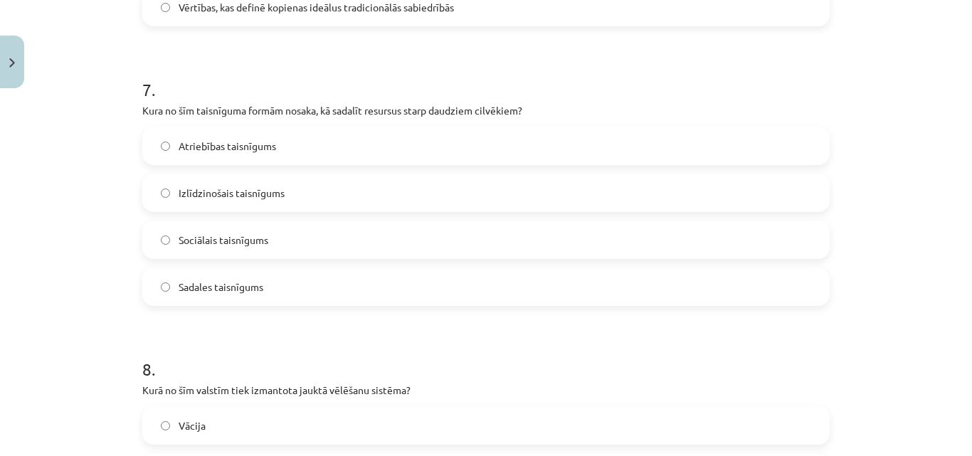
click at [211, 281] on span "Sadales taisnīgums" at bounding box center [221, 287] width 85 height 15
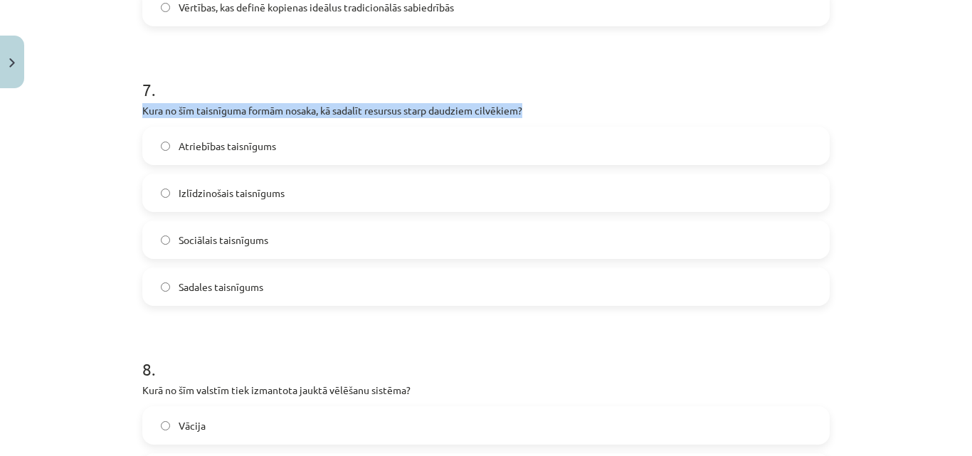
drag, startPoint x: 132, startPoint y: 108, endPoint x: 543, endPoint y: 110, distance: 411.1
copy p "Kura no šīm taisnīguma formām nosaka, kā sadalīt resursus starp daudziem cilvēk…"
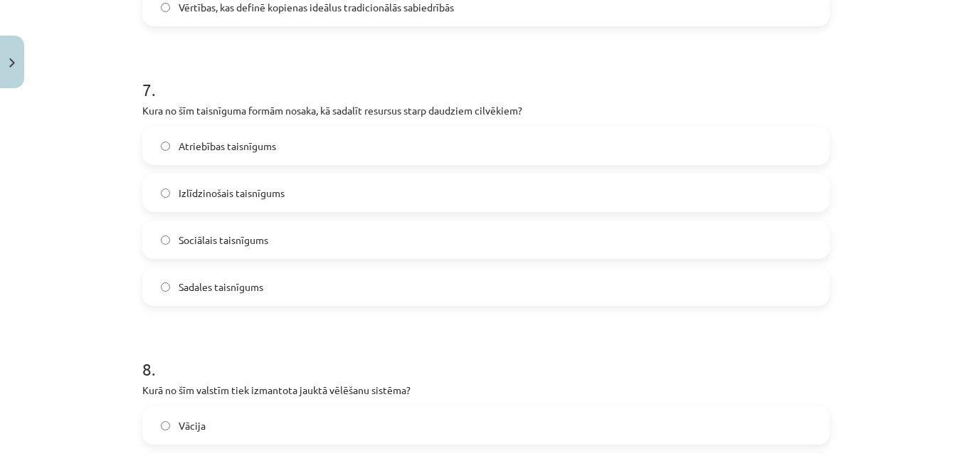
click at [52, 319] on div "Mācību tēma: Sociālo zinātņu ii - 12. klases 1. ieskaites mācību materiāls #9 N…" at bounding box center [486, 228] width 972 height 456
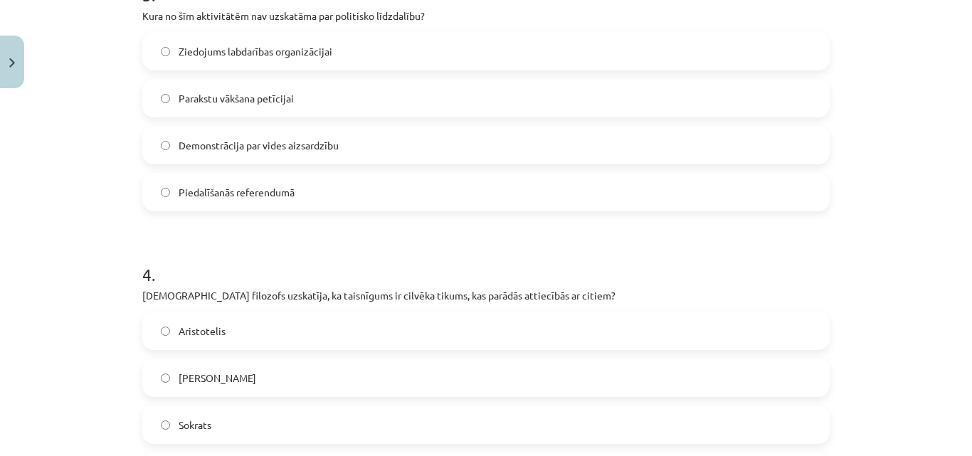
scroll to position [839, 0]
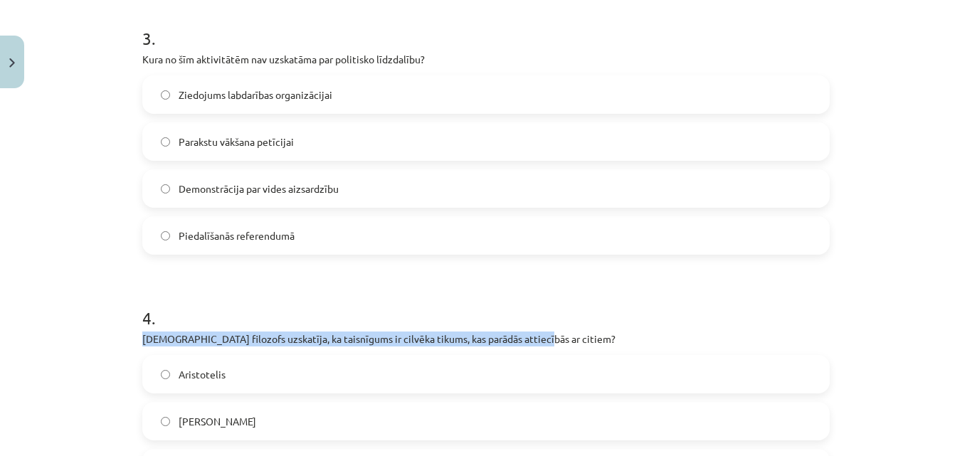
drag, startPoint x: 128, startPoint y: 331, endPoint x: 526, endPoint y: 338, distance: 397.7
copy p "[DEMOGRAPHIC_DATA] filozofs uzskatīja, ka taisnīgums ir cilvēka tikums, kas par…"
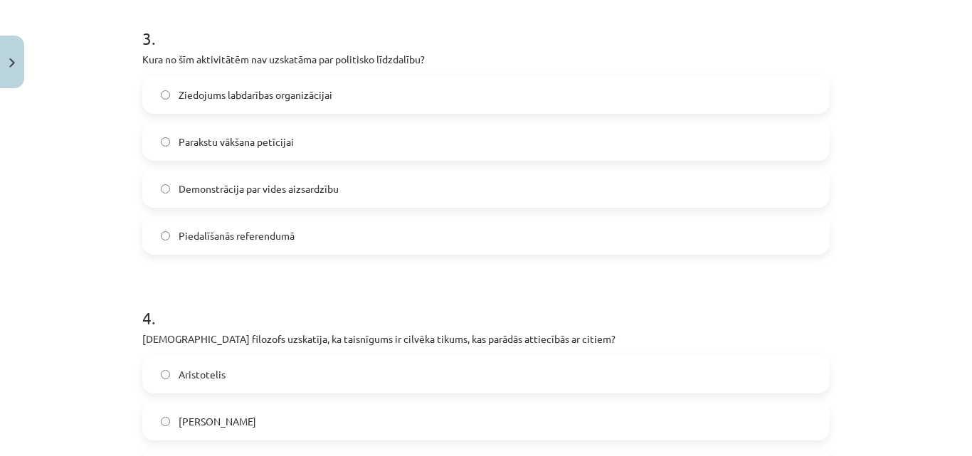
click at [98, 232] on div "Mācību tēma: Sociālo zinātņu ii - 12. klases 1. ieskaites mācību materiāls #9 N…" at bounding box center [486, 228] width 972 height 456
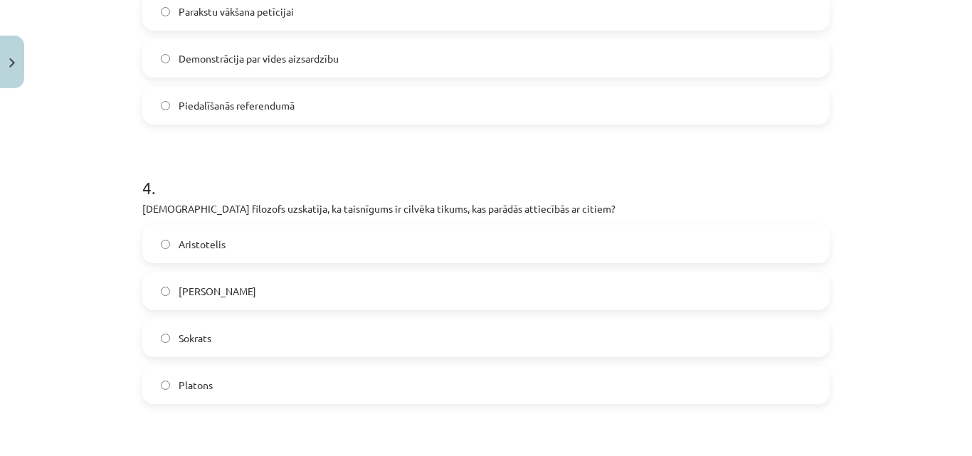
scroll to position [981, 0]
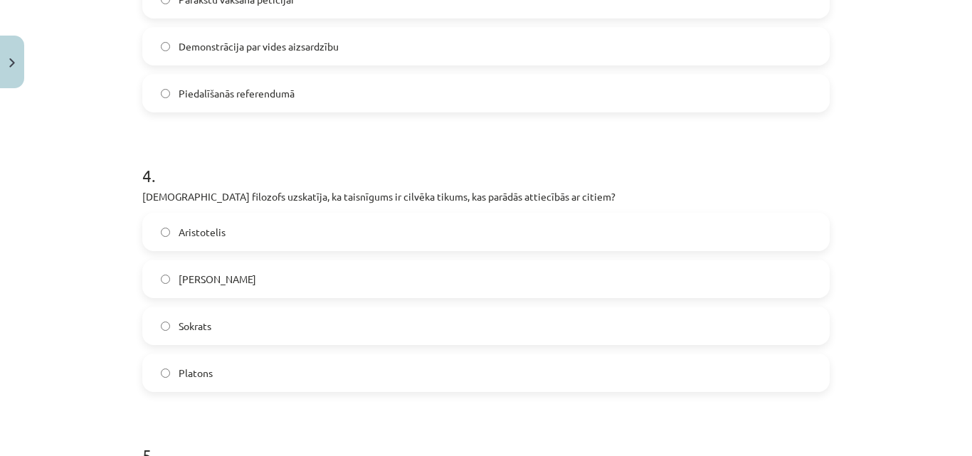
click at [169, 367] on label "Platons" at bounding box center [486, 373] width 684 height 36
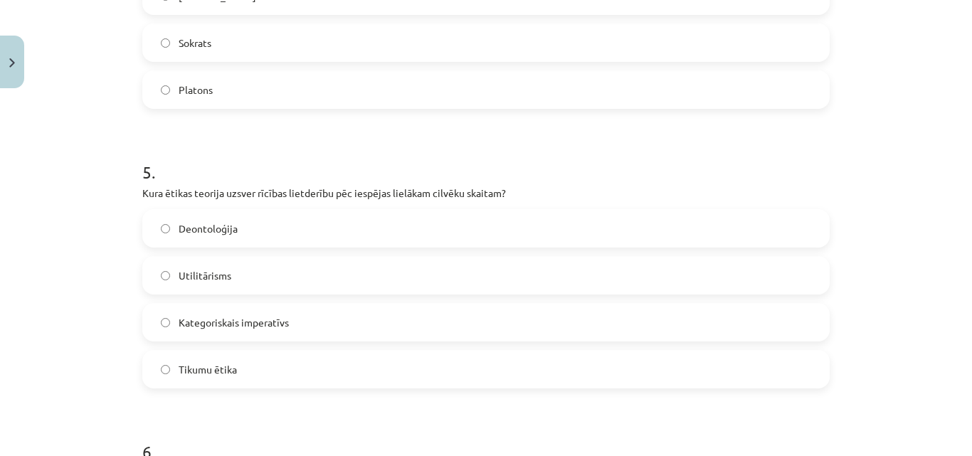
scroll to position [1265, 0]
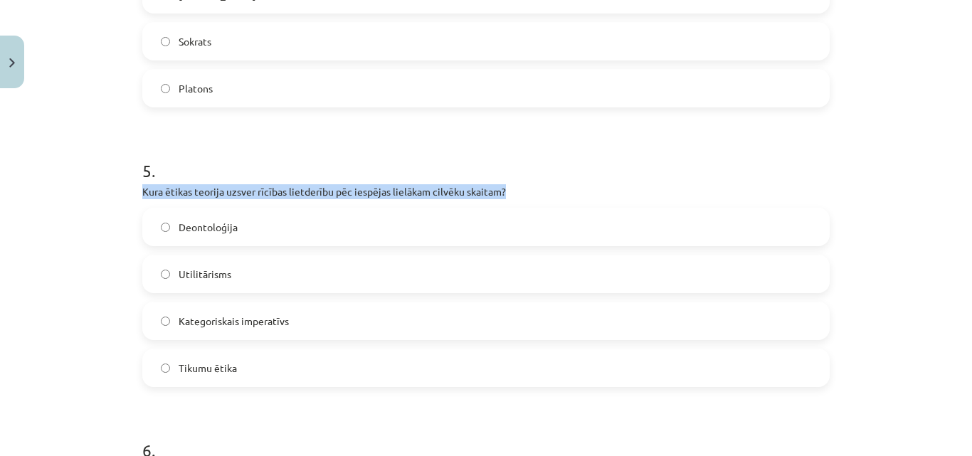
drag, startPoint x: 138, startPoint y: 184, endPoint x: 502, endPoint y: 194, distance: 364.3
click at [502, 194] on p "Kura ētikas teorija uzsver rīcības lietderību pēc iespējas lielākam cilvēku ska…" at bounding box center [485, 191] width 687 height 15
copy p "Kura ētikas teorija uzsver rīcības lietderību pēc iespējas lielākam cilvēku ska…"
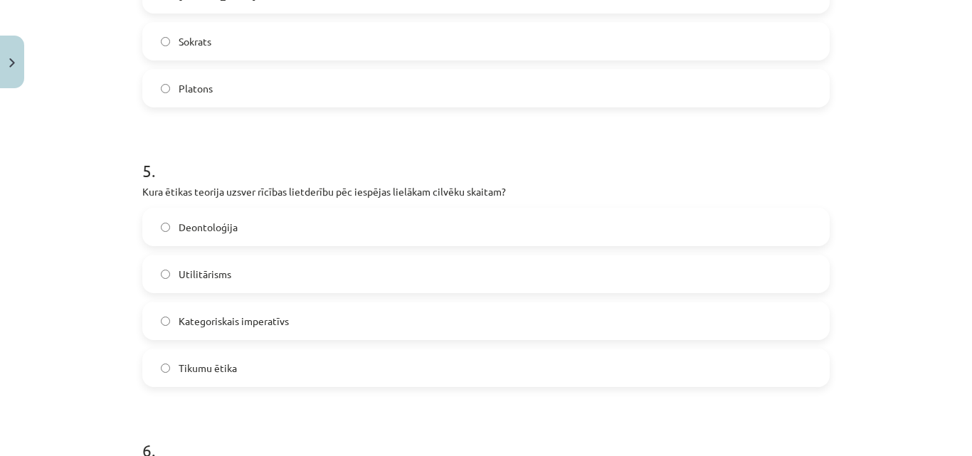
click at [179, 281] on span "Utilitārisms" at bounding box center [205, 274] width 53 height 15
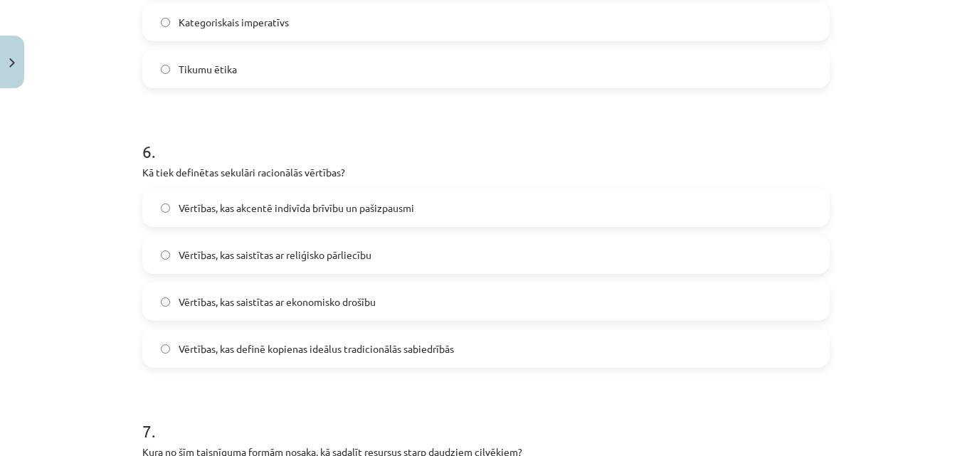
scroll to position [1550, 0]
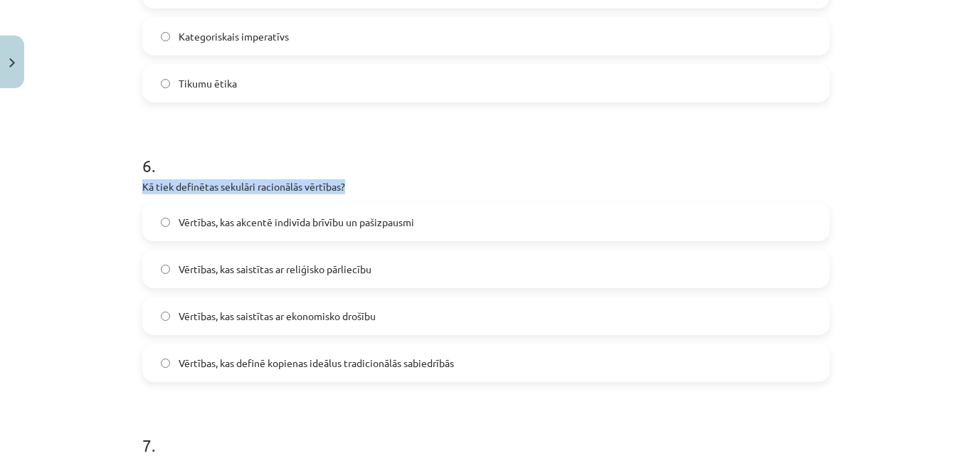
drag, startPoint x: 129, startPoint y: 184, endPoint x: 351, endPoint y: 193, distance: 222.1
click at [351, 193] on div "50 XP Saņemsi Grūts 589 pilda Apraksts Uzdevums Palīdzība 1 . Kas ir unitāras v…" at bounding box center [486, 87] width 704 height 3085
copy p "Kā tiek definētas sekulāri racionālās vērtības?"
click at [369, 218] on span "Vērtības, kas akcentē indivīda brīvību un pašizpausmi" at bounding box center [296, 222] width 235 height 15
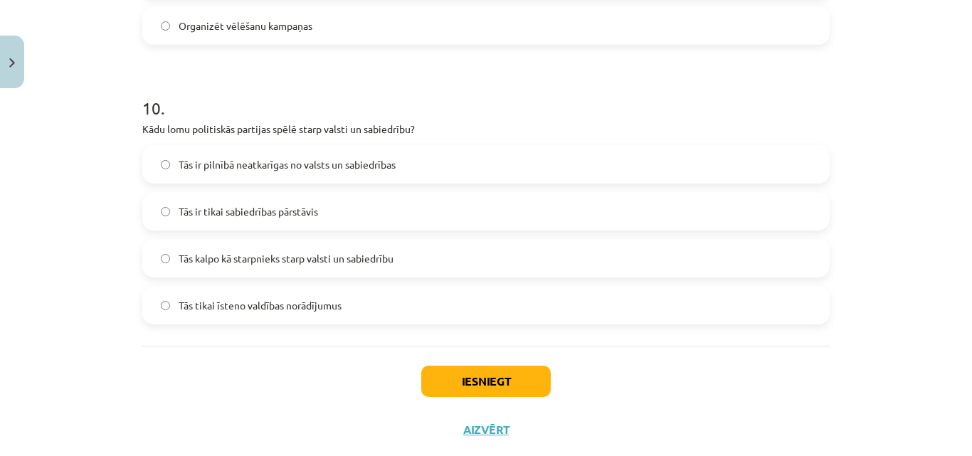
scroll to position [2759, 0]
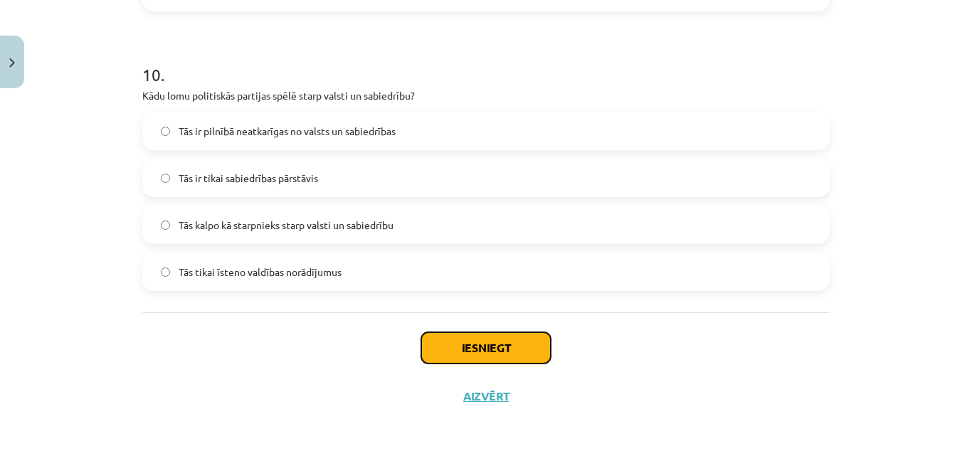
click at [436, 346] on button "Iesniegt" at bounding box center [485, 347] width 129 height 31
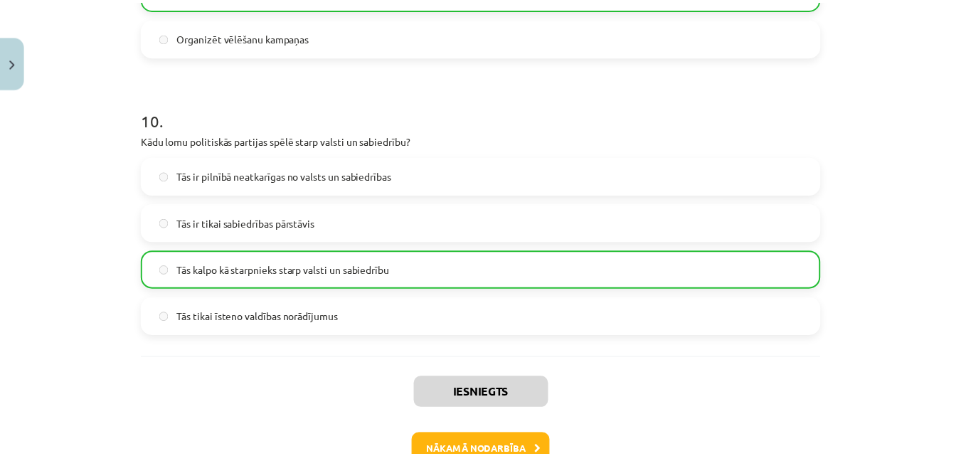
scroll to position [2804, 0]
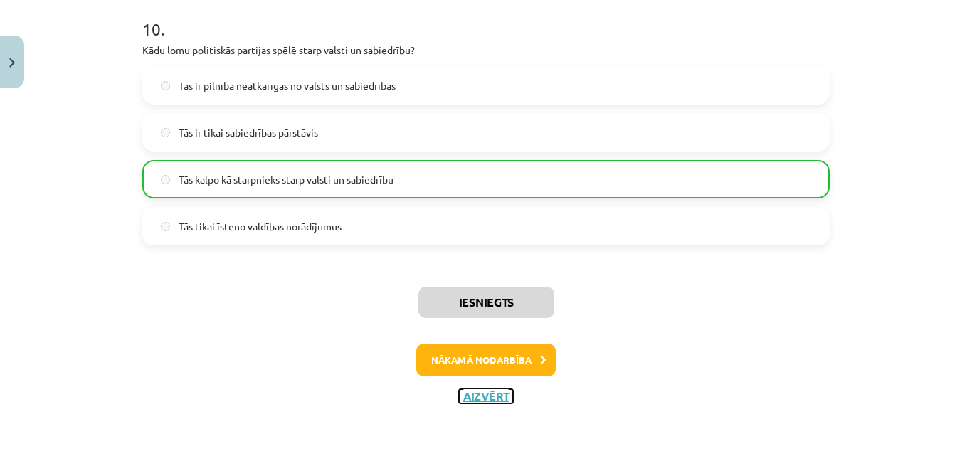
click at [480, 397] on button "Aizvērt" at bounding box center [486, 396] width 54 height 14
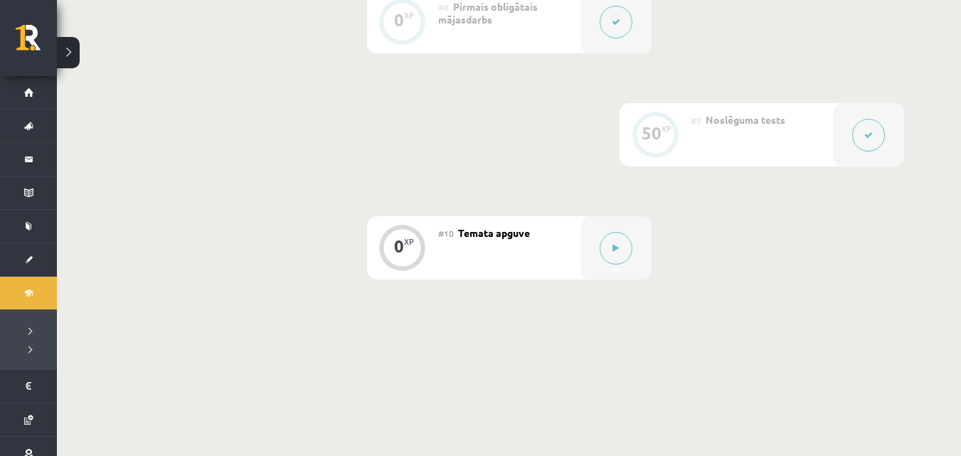
scroll to position [1209, 0]
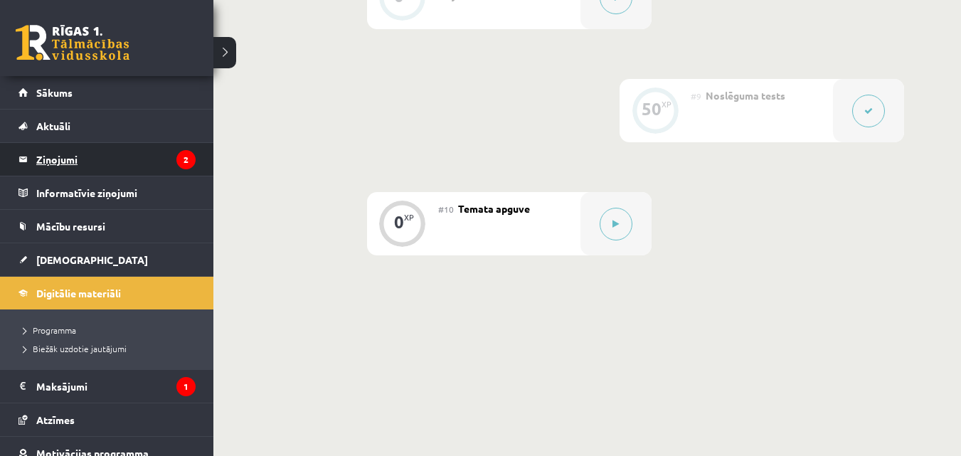
click at [77, 158] on legend "Ziņojumi 2" at bounding box center [115, 159] width 159 height 33
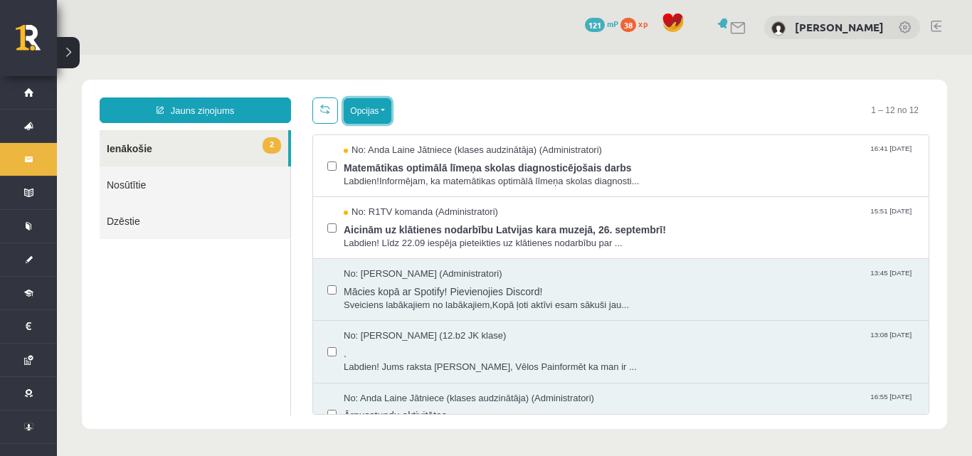
click at [378, 102] on button "Opcijas" at bounding box center [368, 111] width 48 height 26
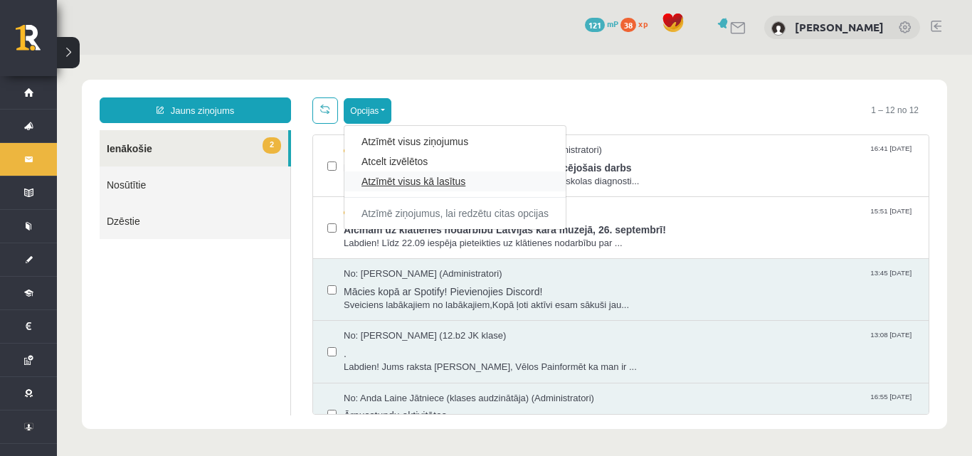
click at [421, 175] on link "Atzīmēt visus kā lasītus" at bounding box center [454, 181] width 187 height 14
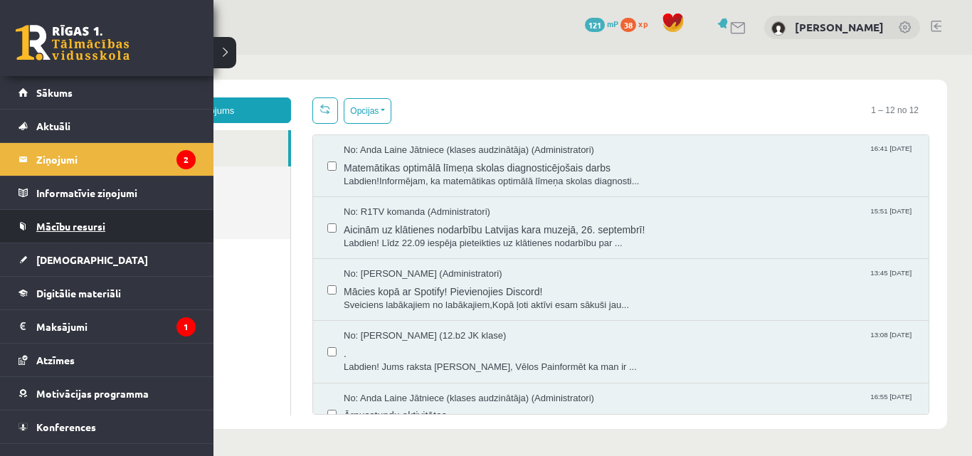
click at [122, 221] on link "Mācību resursi" at bounding box center [106, 226] width 177 height 33
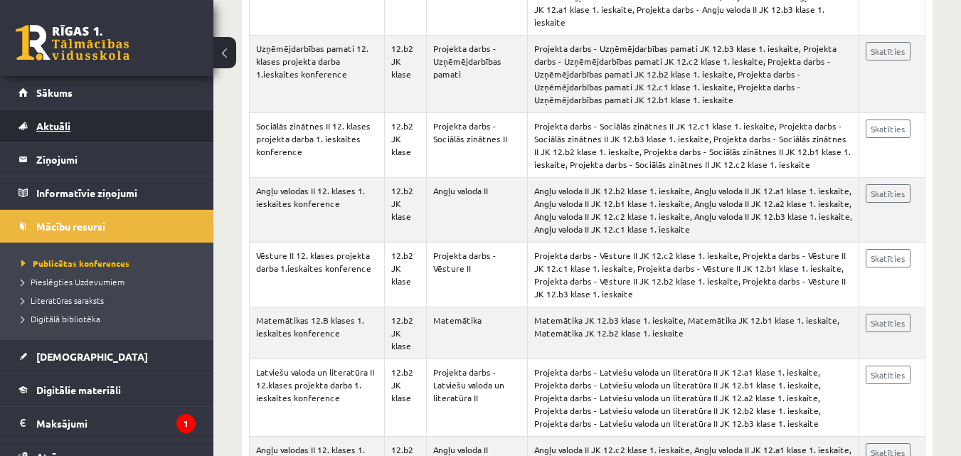
click at [86, 122] on link "Aktuāli" at bounding box center [106, 126] width 177 height 33
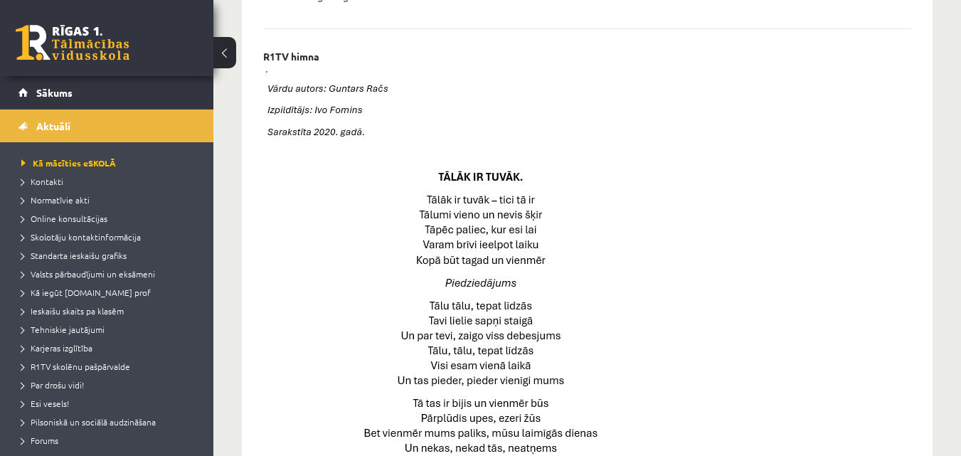
scroll to position [525, 0]
